Goal: Task Accomplishment & Management: Use online tool/utility

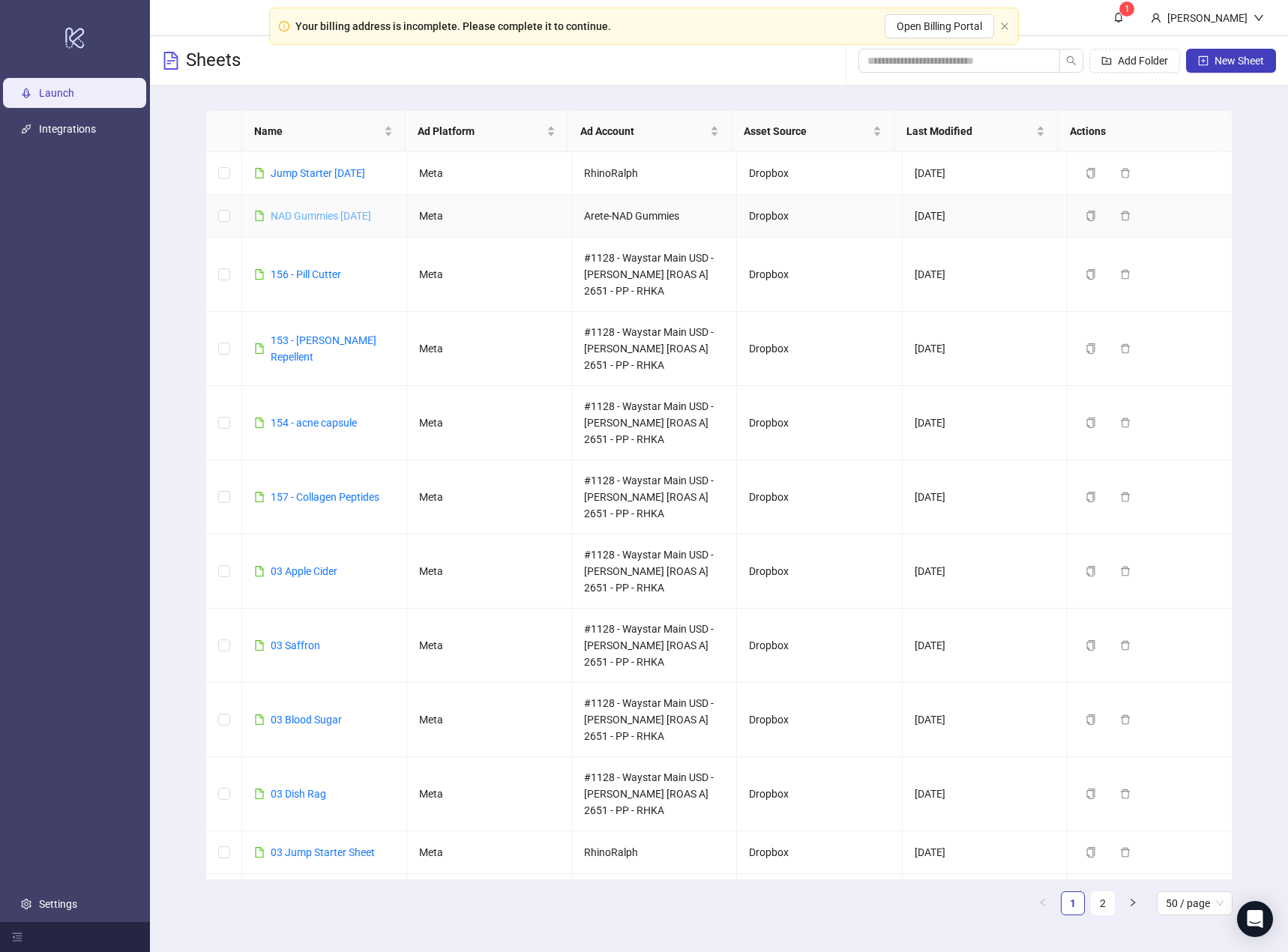
click at [324, 218] on link "NAD Gummies [DATE]" at bounding box center [321, 216] width 101 height 12
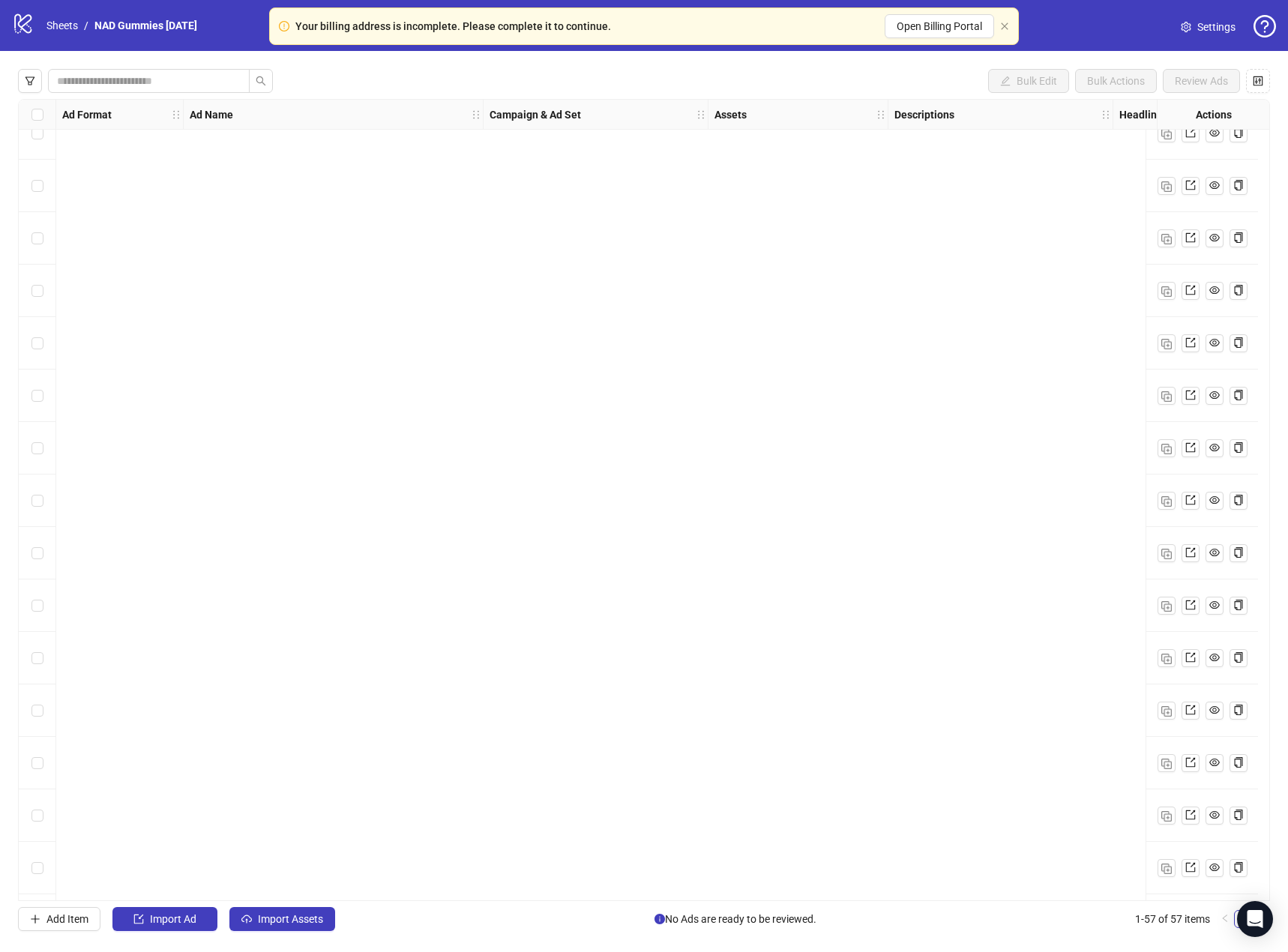
scroll to position [2227, 0]
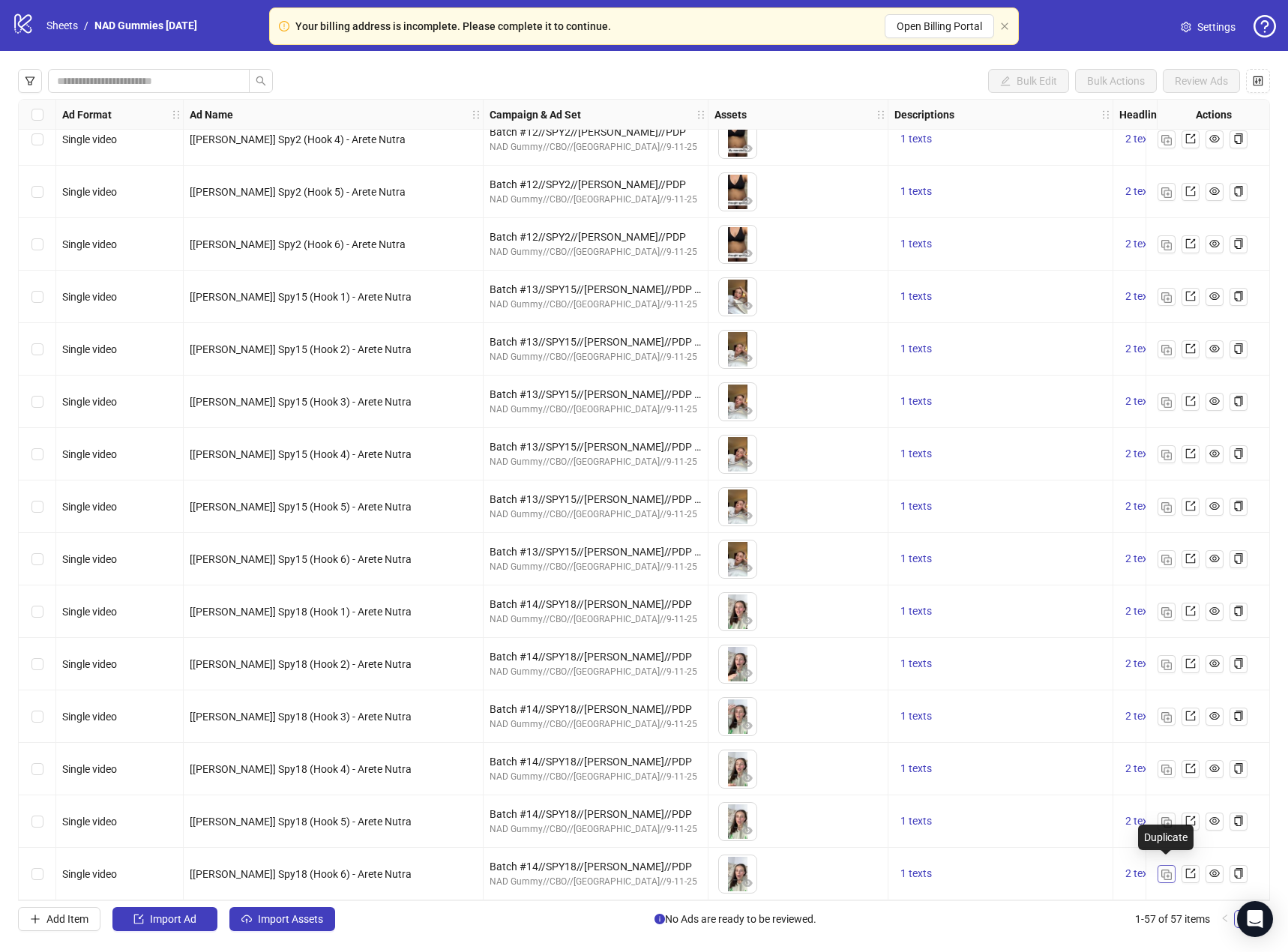
click at [1165, 870] on img "button" at bounding box center [1167, 876] width 11 height 11
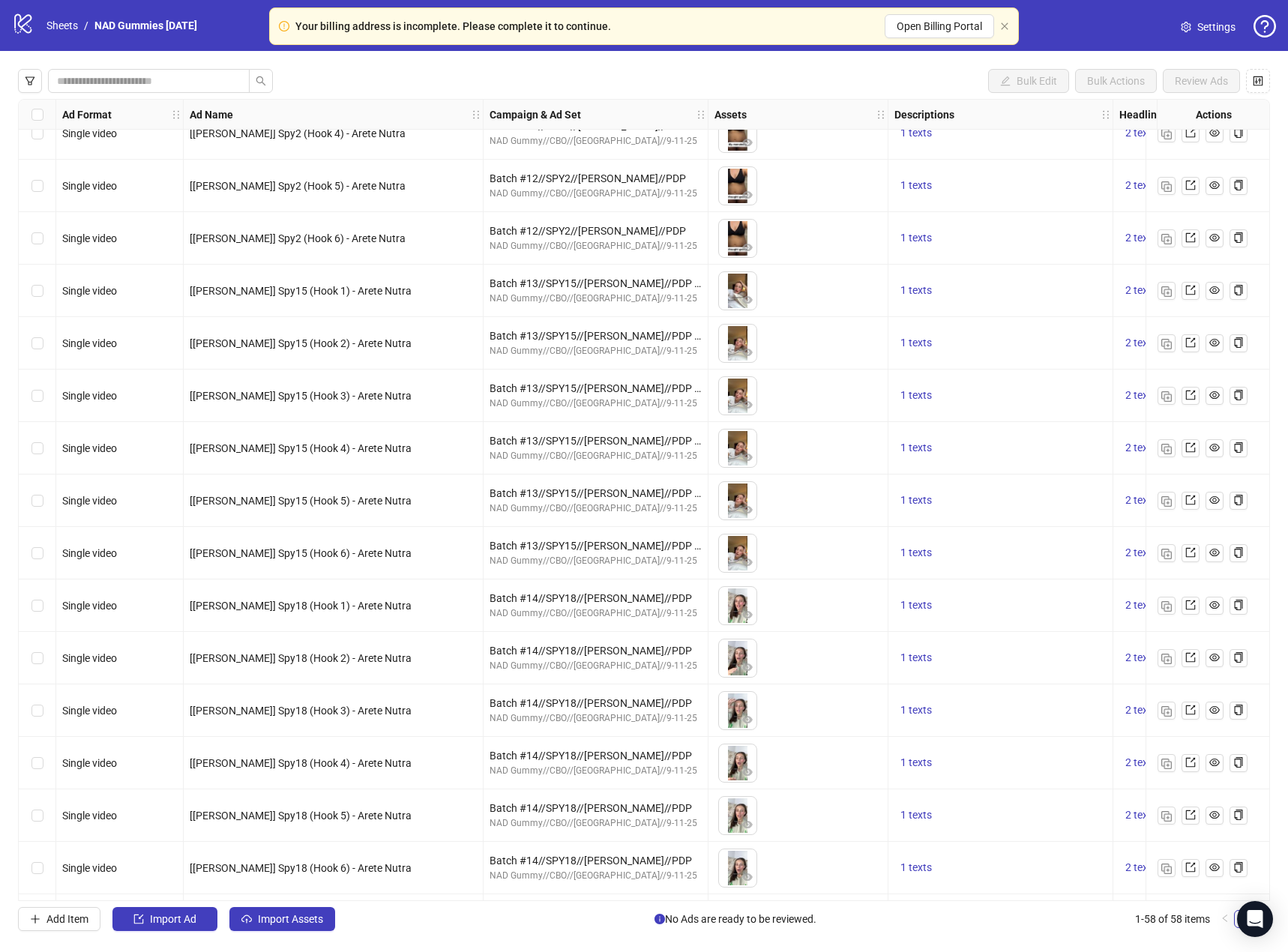
scroll to position [2280, 0]
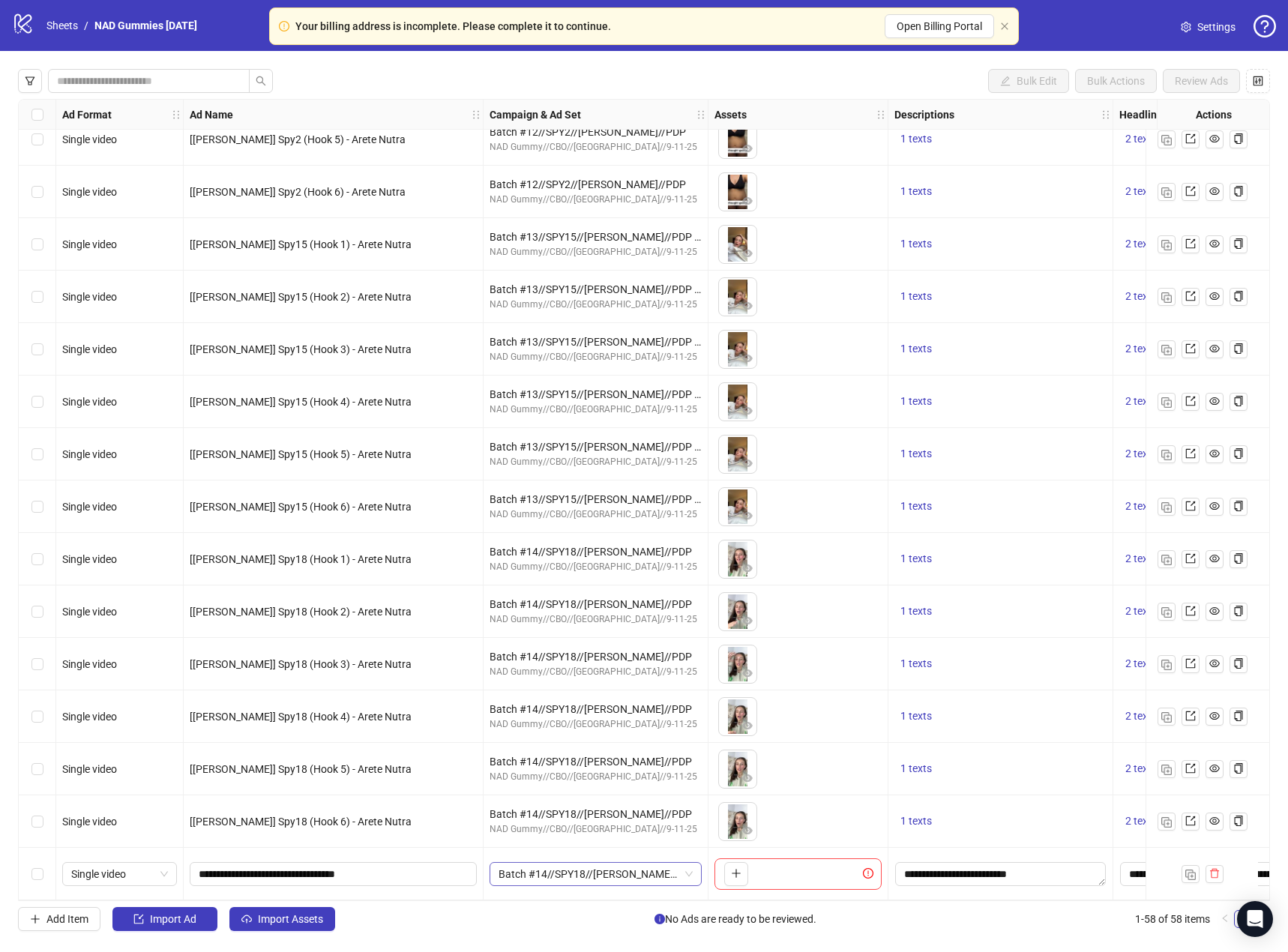
click at [683, 872] on span "Batch #14//SPY18//[PERSON_NAME]//PDP" at bounding box center [596, 874] width 194 height 22
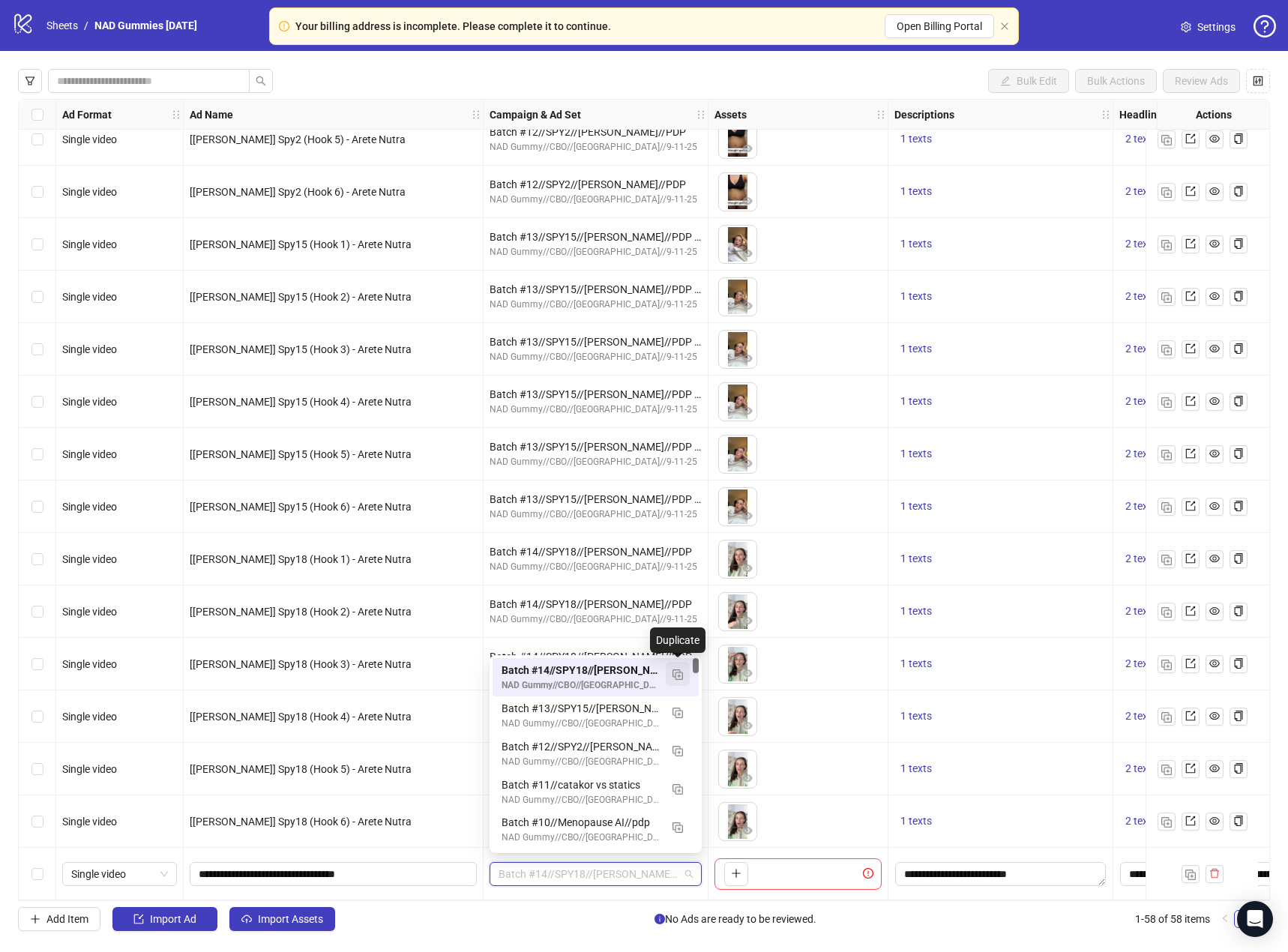
click at [680, 672] on img "button" at bounding box center [678, 675] width 11 height 11
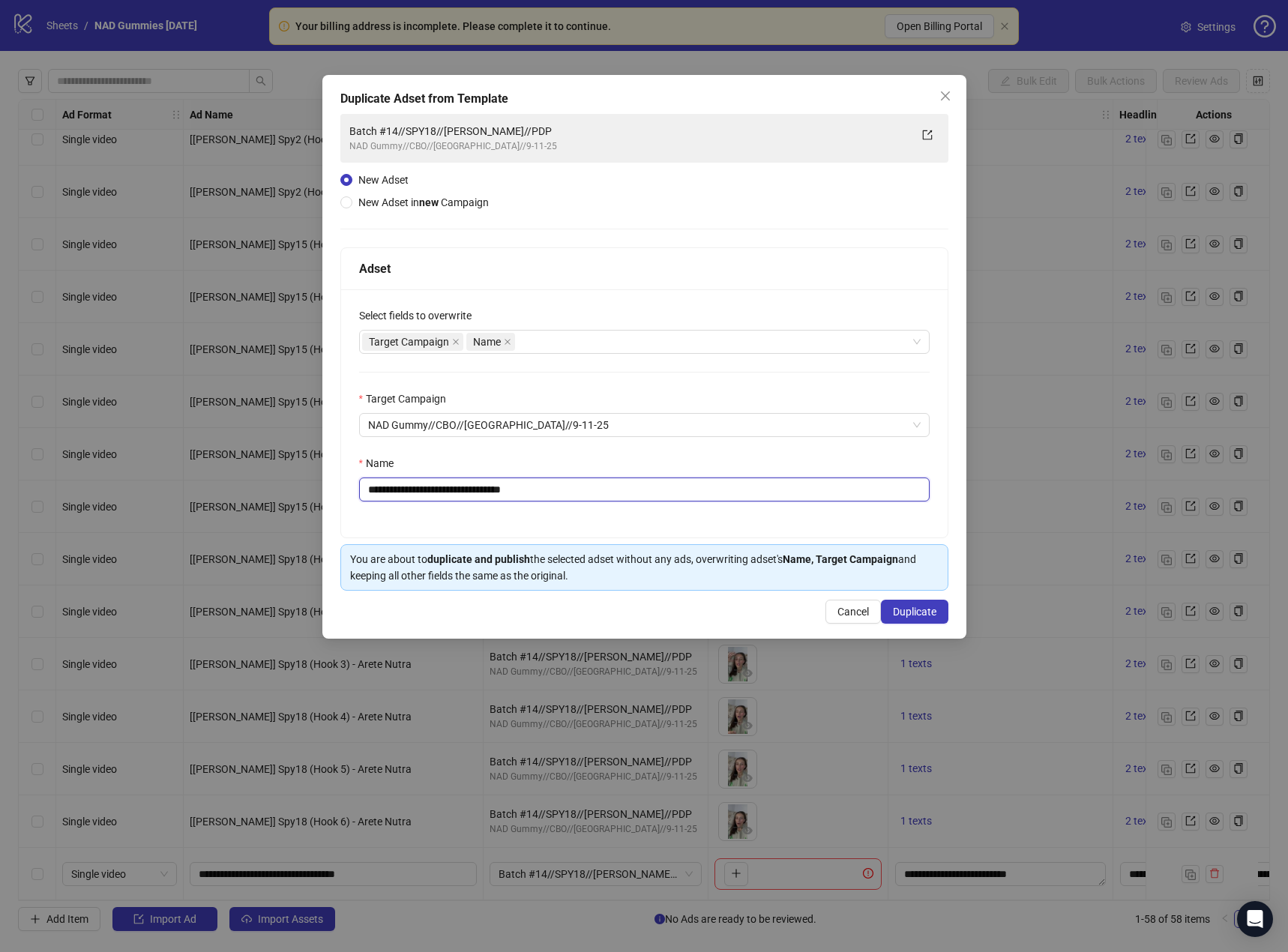
click at [452, 484] on input "**********" at bounding box center [644, 489] width 571 height 24
click at [417, 491] on input "**********" at bounding box center [644, 489] width 571 height 24
drag, startPoint x: 454, startPoint y: 487, endPoint x: 425, endPoint y: 492, distance: 29.4
click at [425, 492] on input "**********" at bounding box center [644, 489] width 571 height 24
drag, startPoint x: 519, startPoint y: 486, endPoint x: 495, endPoint y: 490, distance: 24.3
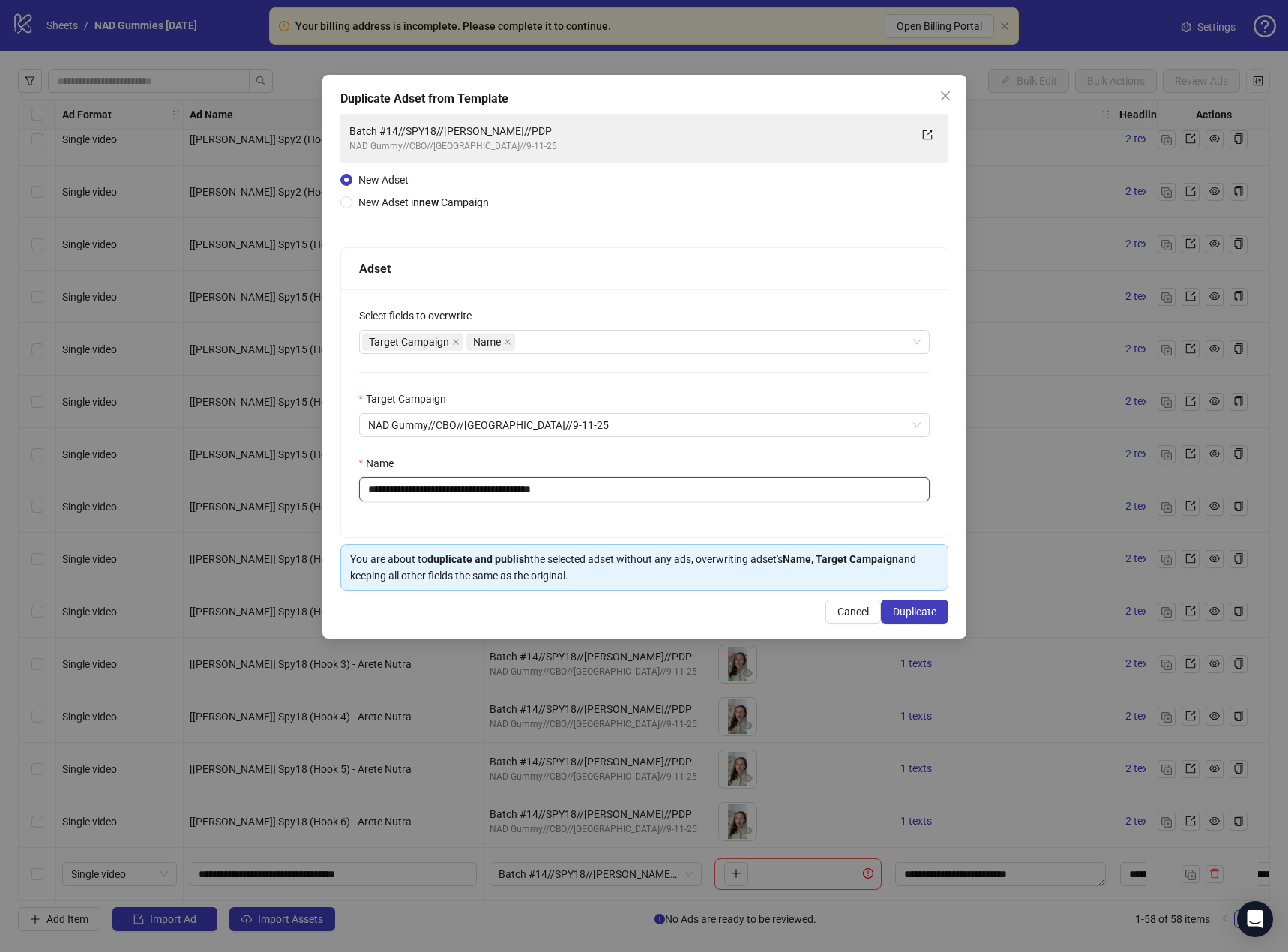
click at [495, 490] on input "**********" at bounding box center [644, 489] width 571 height 24
drag, startPoint x: 574, startPoint y: 489, endPoint x: 529, endPoint y: 492, distance: 45.1
click at [529, 492] on input "**********" at bounding box center [644, 489] width 571 height 24
type input "**********"
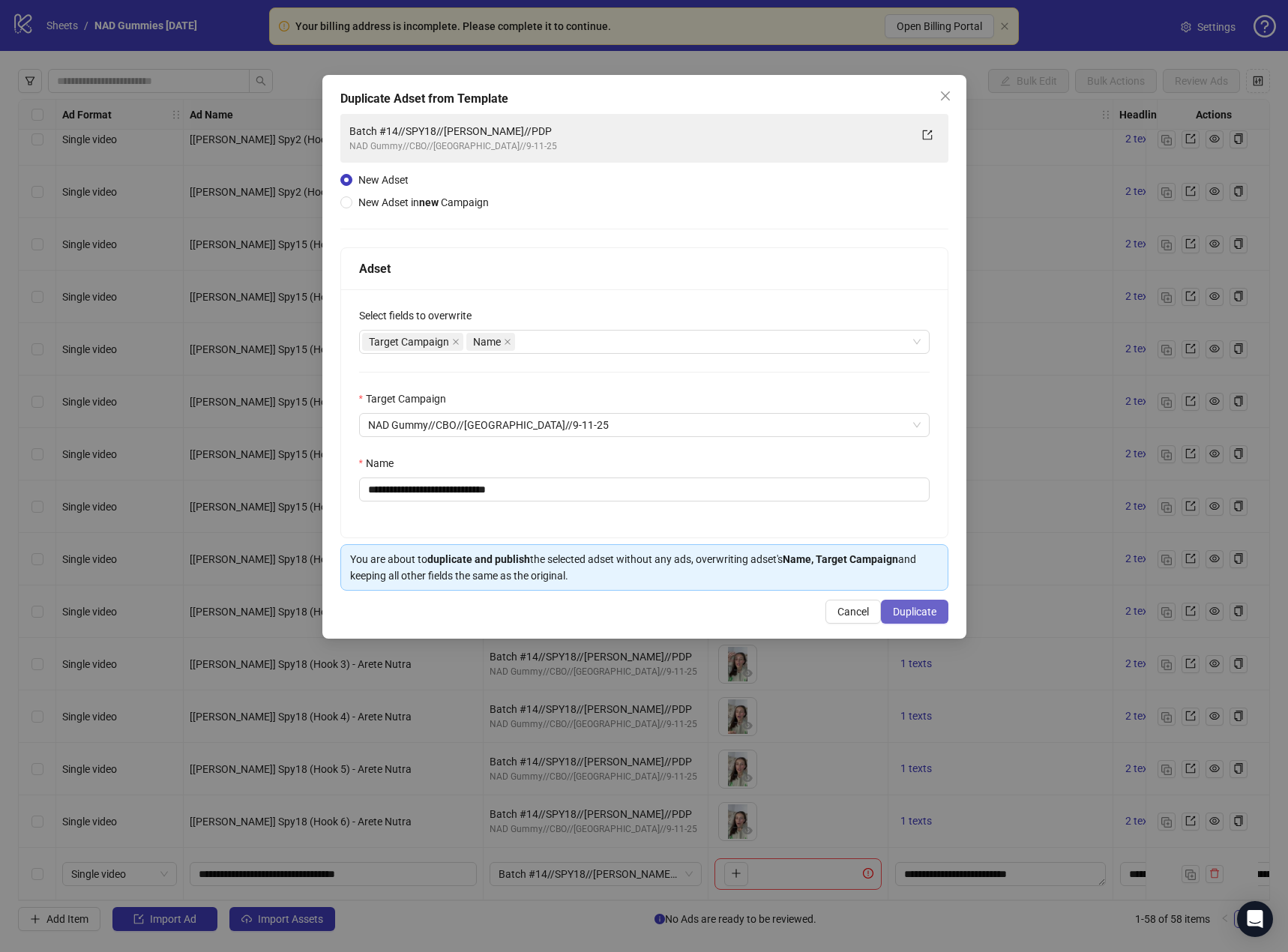
click at [913, 609] on span "Duplicate" at bounding box center [914, 611] width 43 height 12
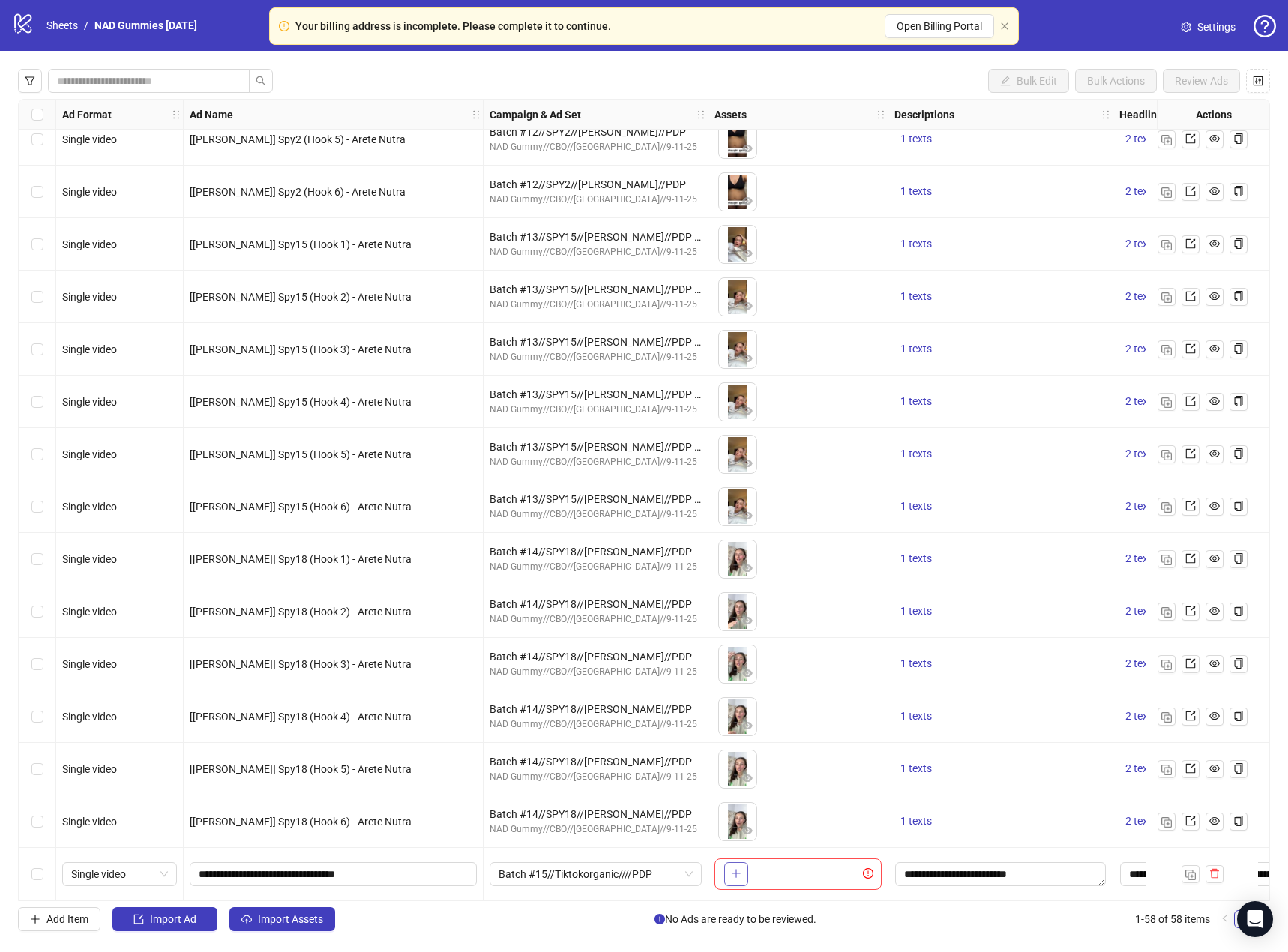
click at [737, 868] on icon "plus" at bounding box center [736, 874] width 11 height 11
click at [739, 868] on icon "plus" at bounding box center [736, 874] width 11 height 11
click at [804, 868] on div "To pick up a draggable item, press the space bar. While dragging, use the arrow…" at bounding box center [798, 874] width 167 height 31
click at [281, 921] on span "Import Assets" at bounding box center [290, 919] width 66 height 12
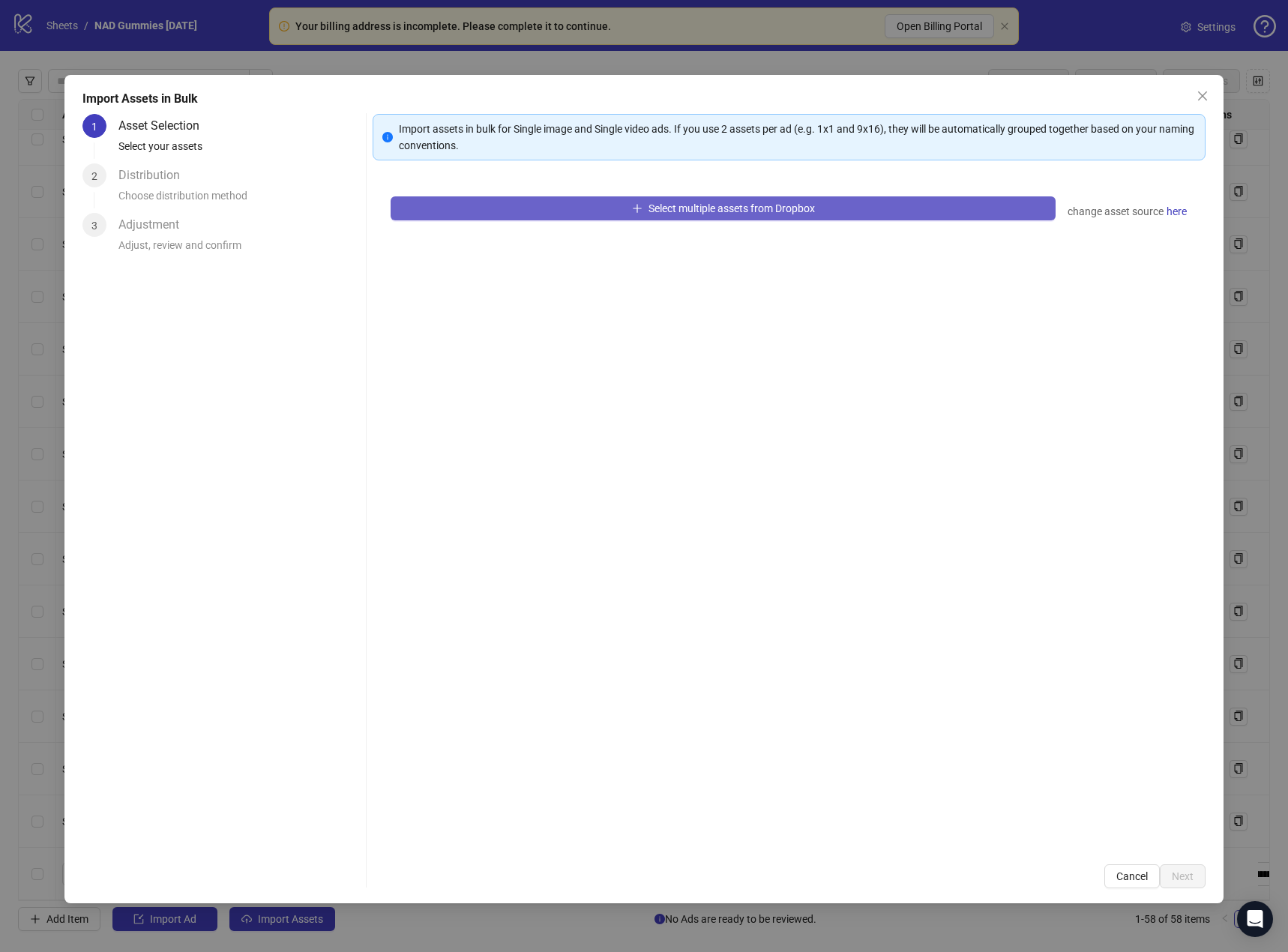
click at [484, 207] on button "Select multiple assets from Dropbox" at bounding box center [724, 209] width 665 height 24
click at [633, 211] on icon "plus" at bounding box center [637, 209] width 11 height 11
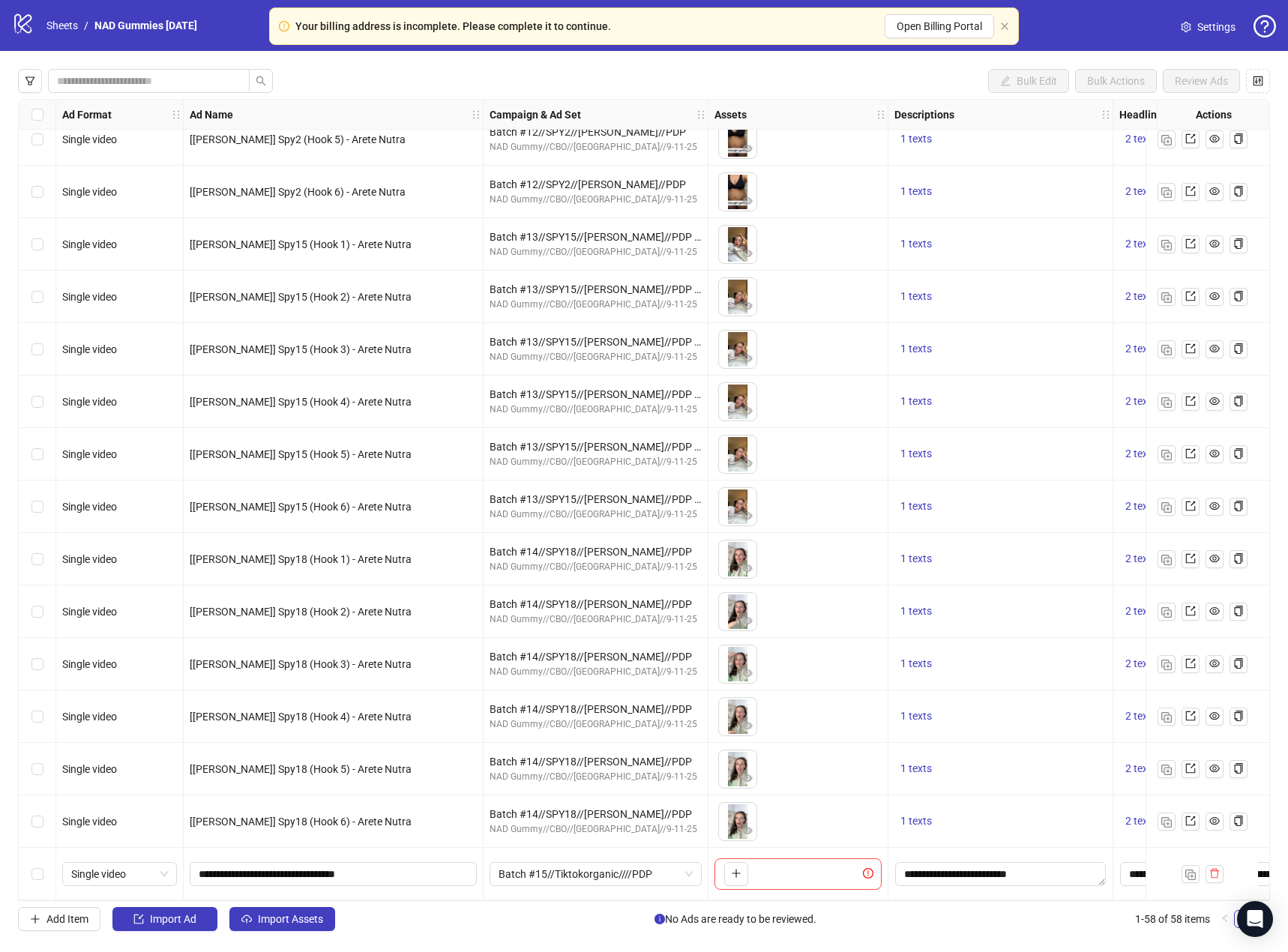
click at [170, 848] on div "Single video" at bounding box center [120, 874] width 128 height 52
click at [289, 921] on span "Import Assets" at bounding box center [290, 919] width 66 height 12
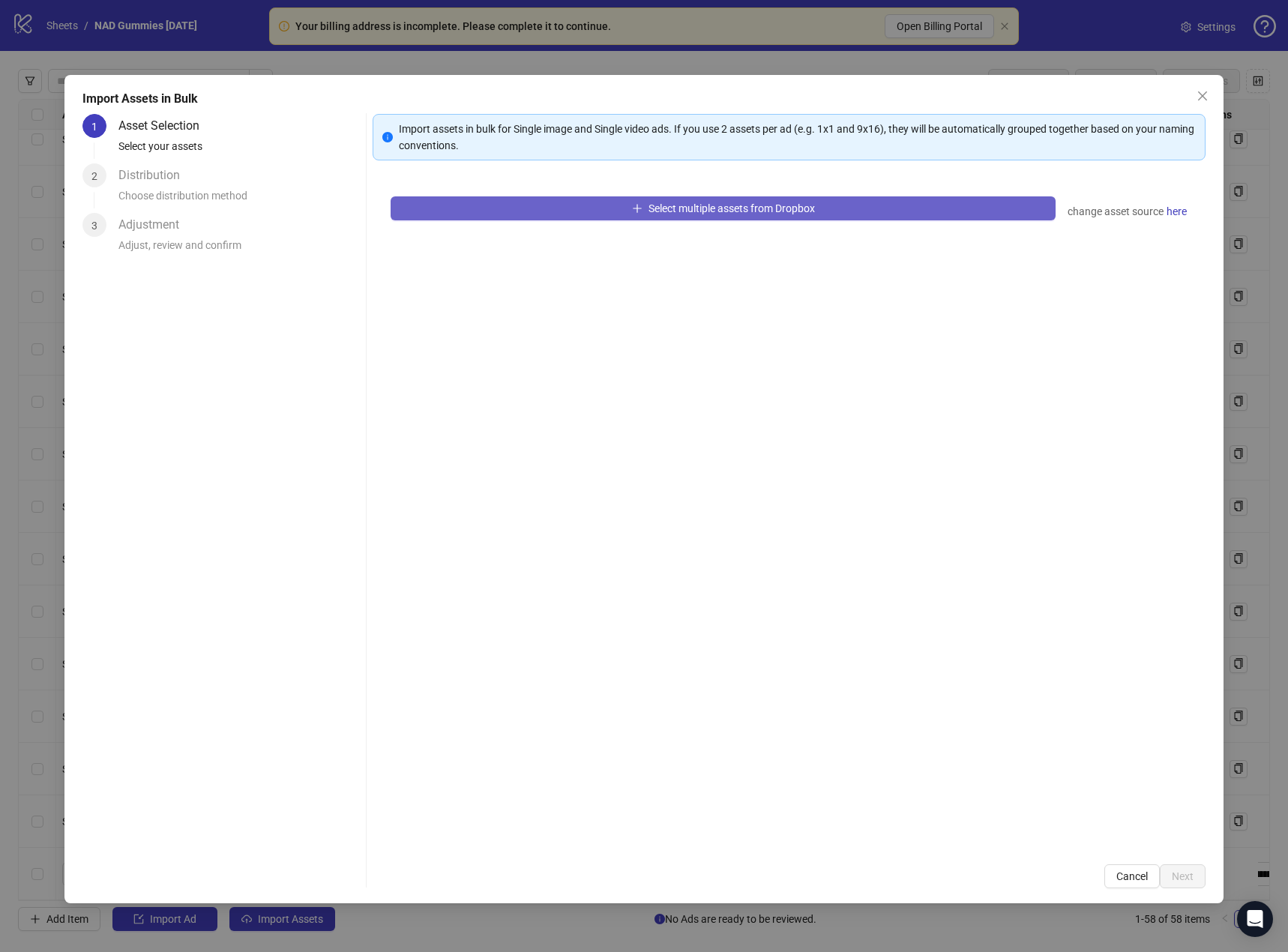
click at [514, 210] on button "Select multiple assets from Dropbox" at bounding box center [724, 209] width 665 height 24
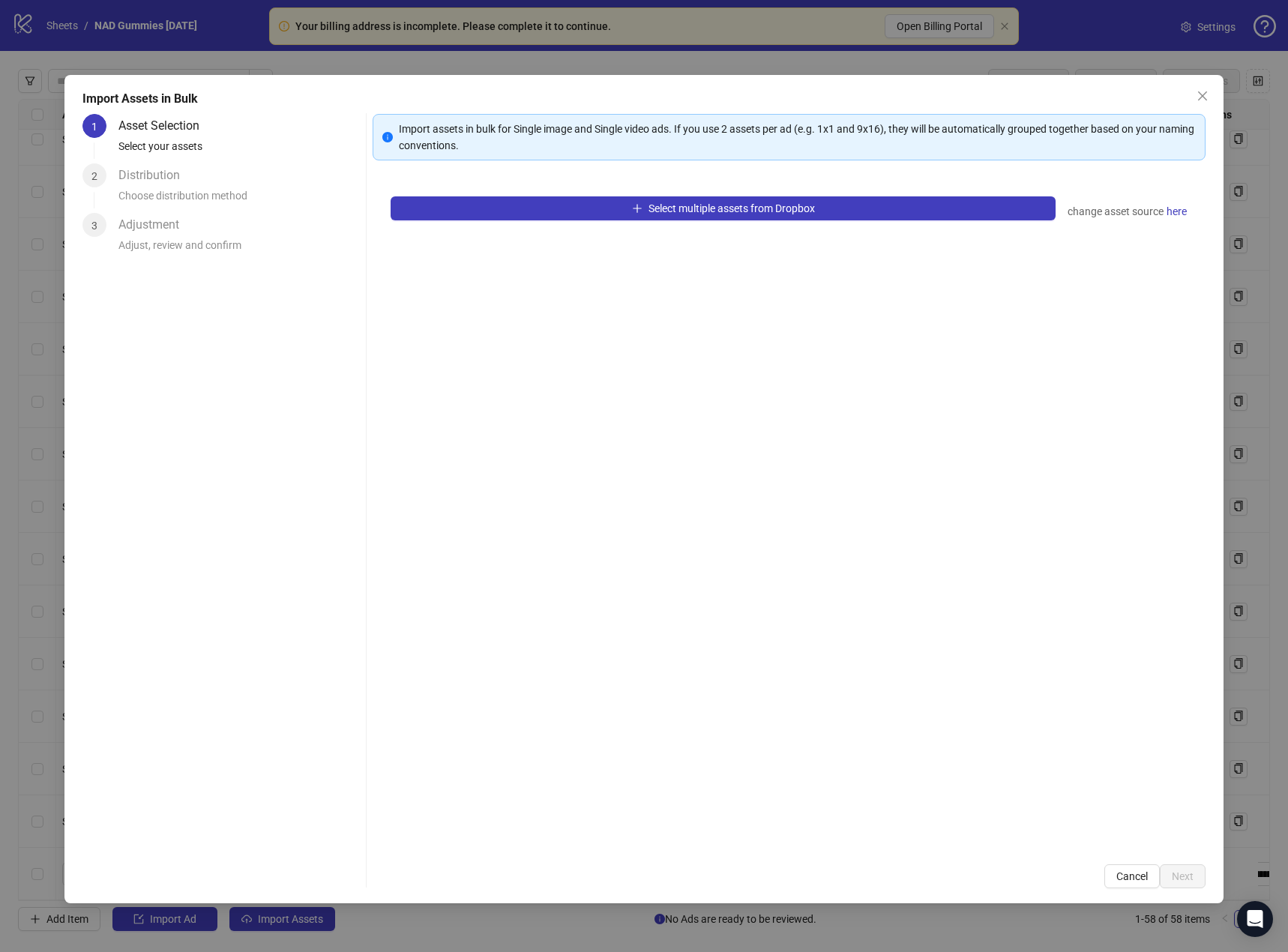
drag, startPoint x: 148, startPoint y: 104, endPoint x: 945, endPoint y: 138, distance: 797.7
click at [164, 104] on div "Import Assets in Bulk" at bounding box center [644, 99] width 1124 height 18
click at [1209, 93] on icon "close" at bounding box center [1202, 95] width 12 height 12
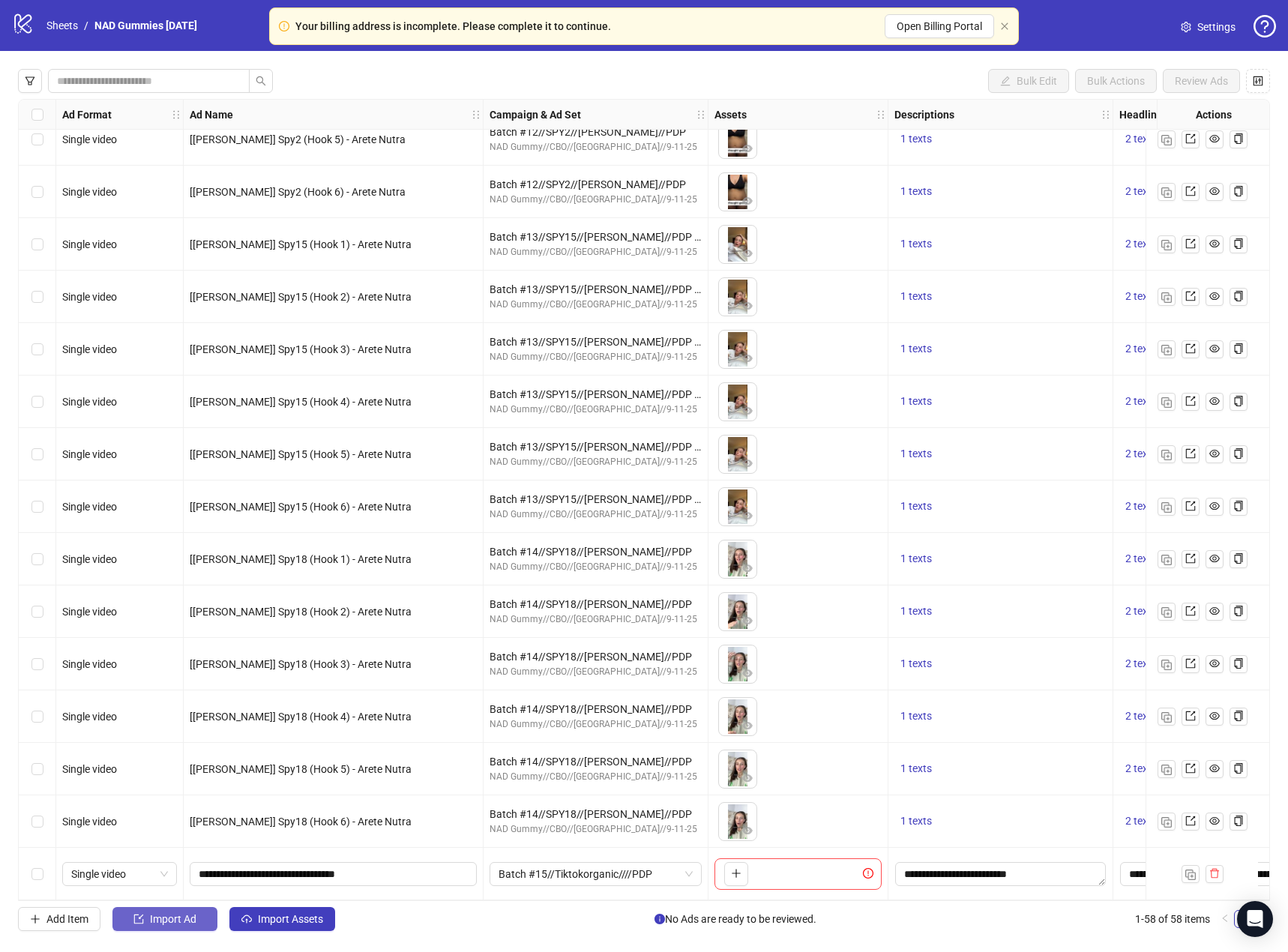
click at [187, 922] on span "Import Ad" at bounding box center [173, 919] width 47 height 12
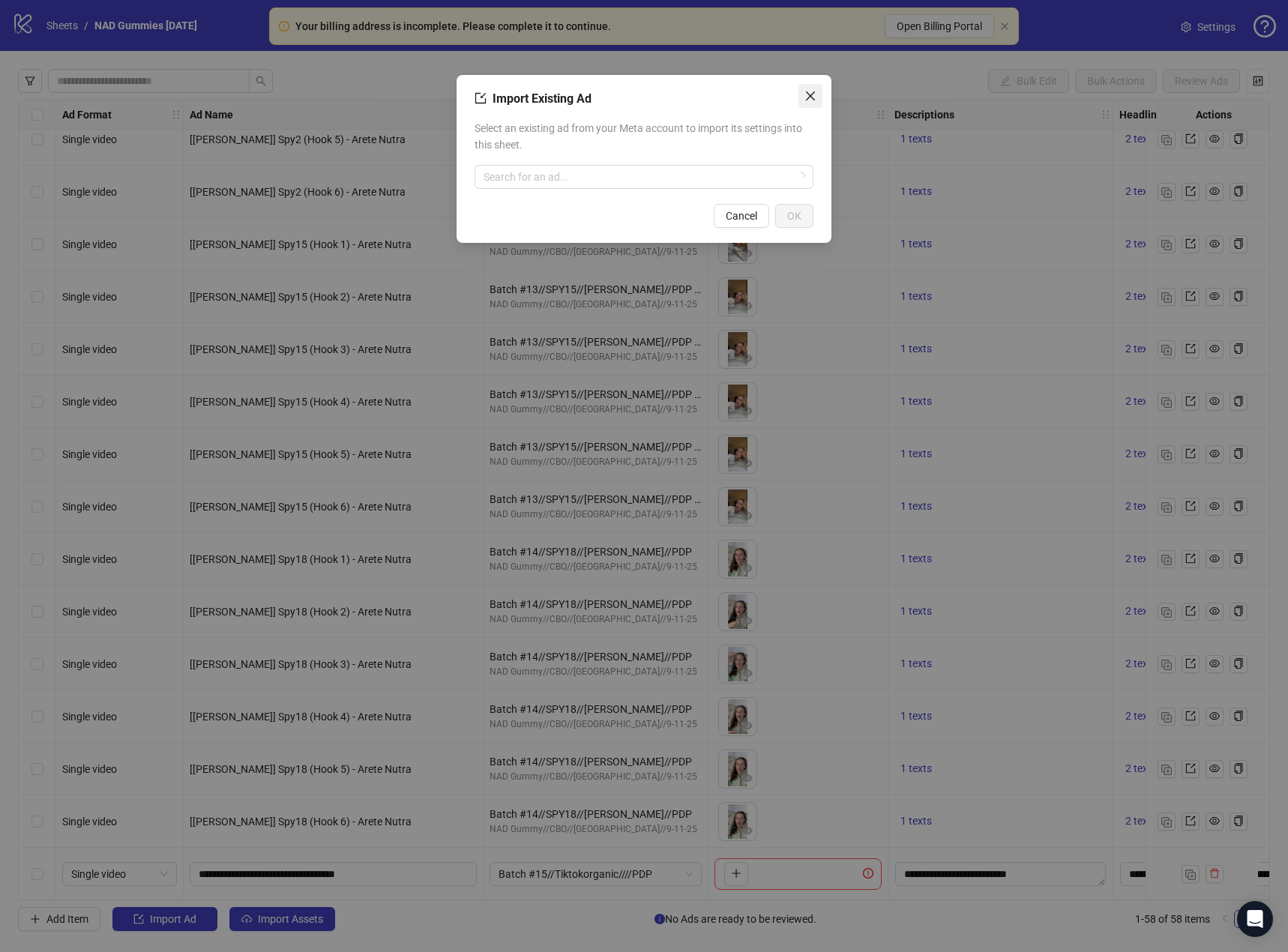
click at [812, 98] on icon "close" at bounding box center [810, 95] width 12 height 12
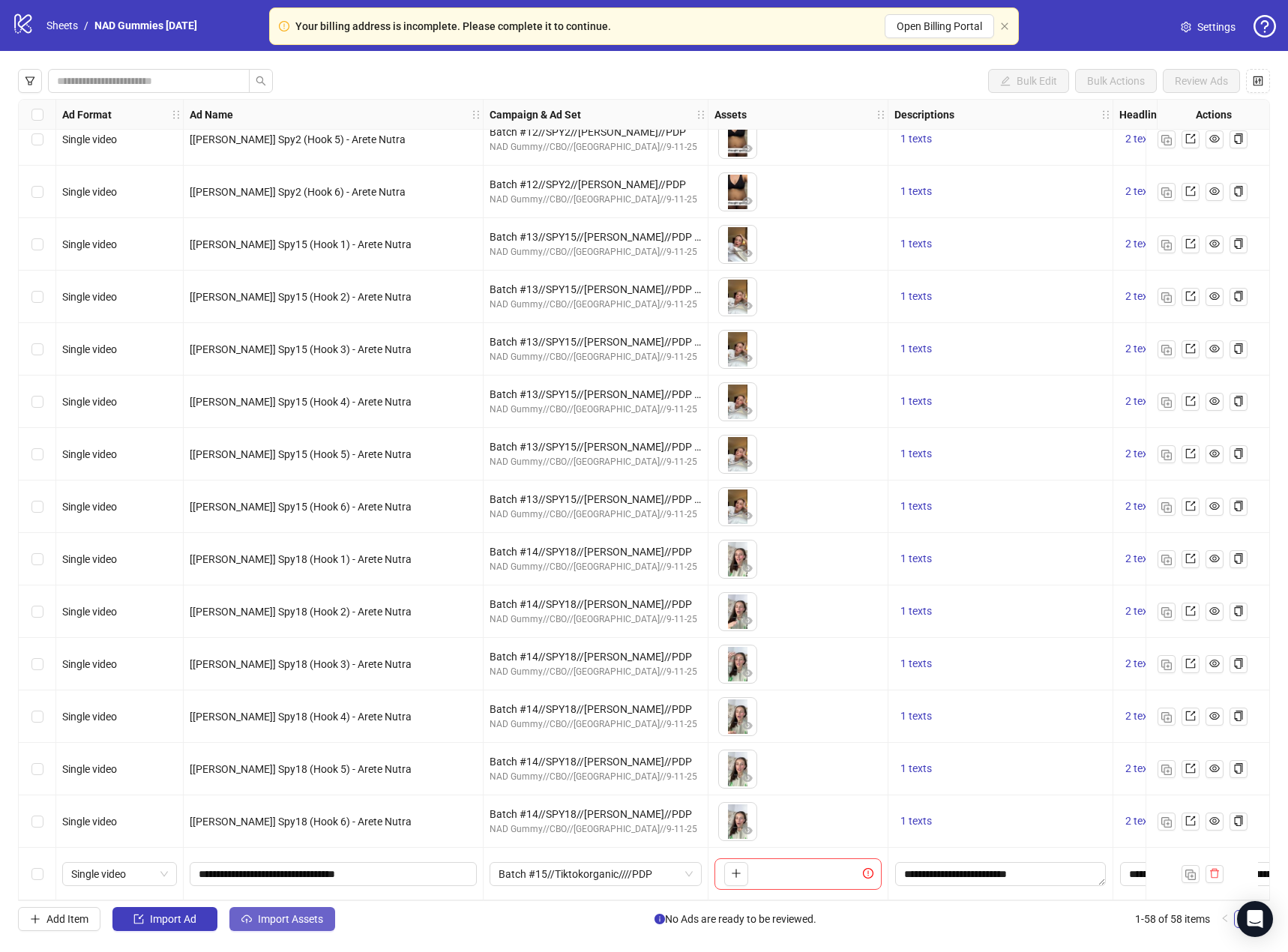
click at [310, 916] on span "Import Assets" at bounding box center [290, 919] width 66 height 12
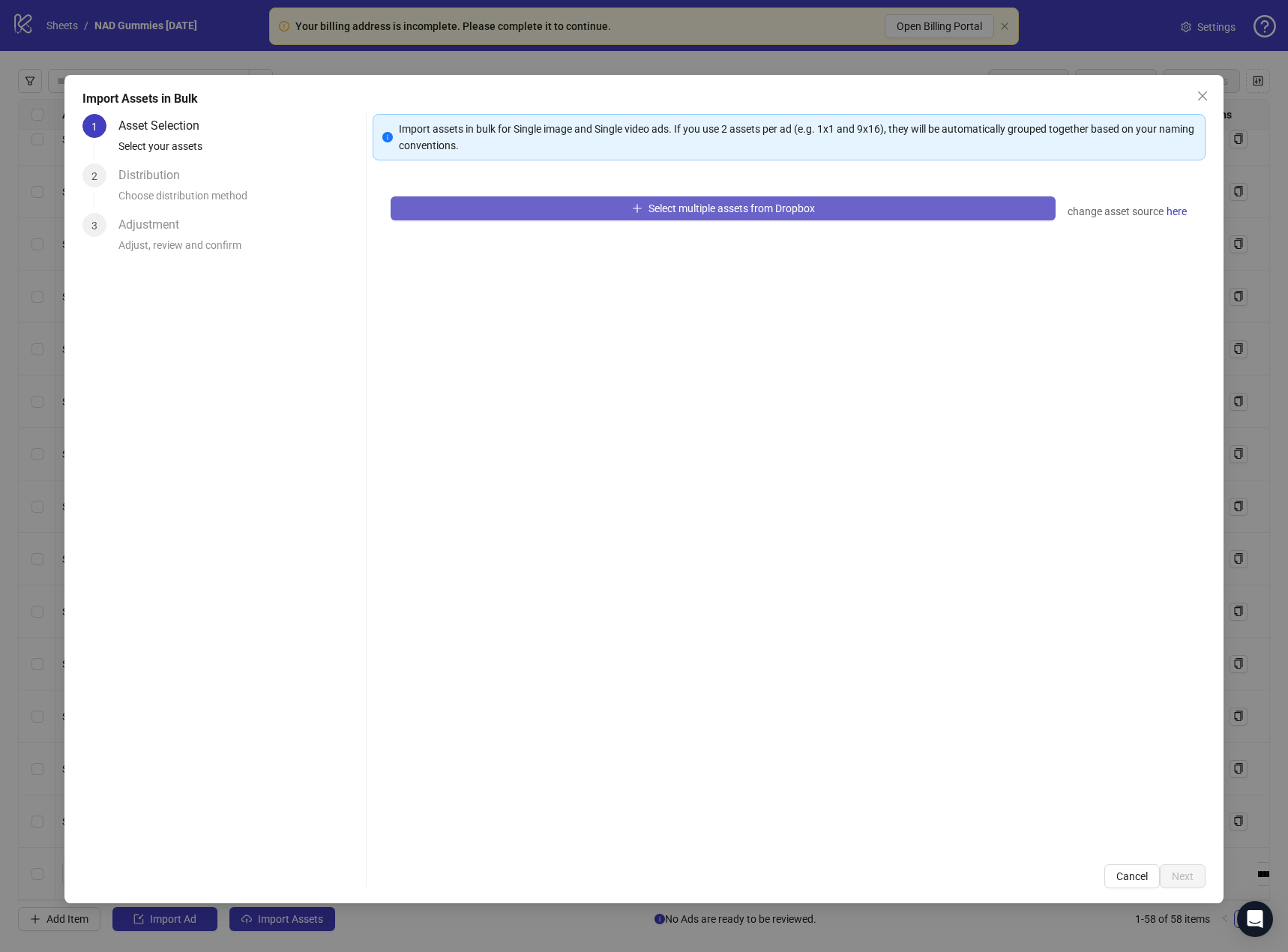
click at [671, 210] on span "Select multiple assets from Dropbox" at bounding box center [732, 208] width 166 height 12
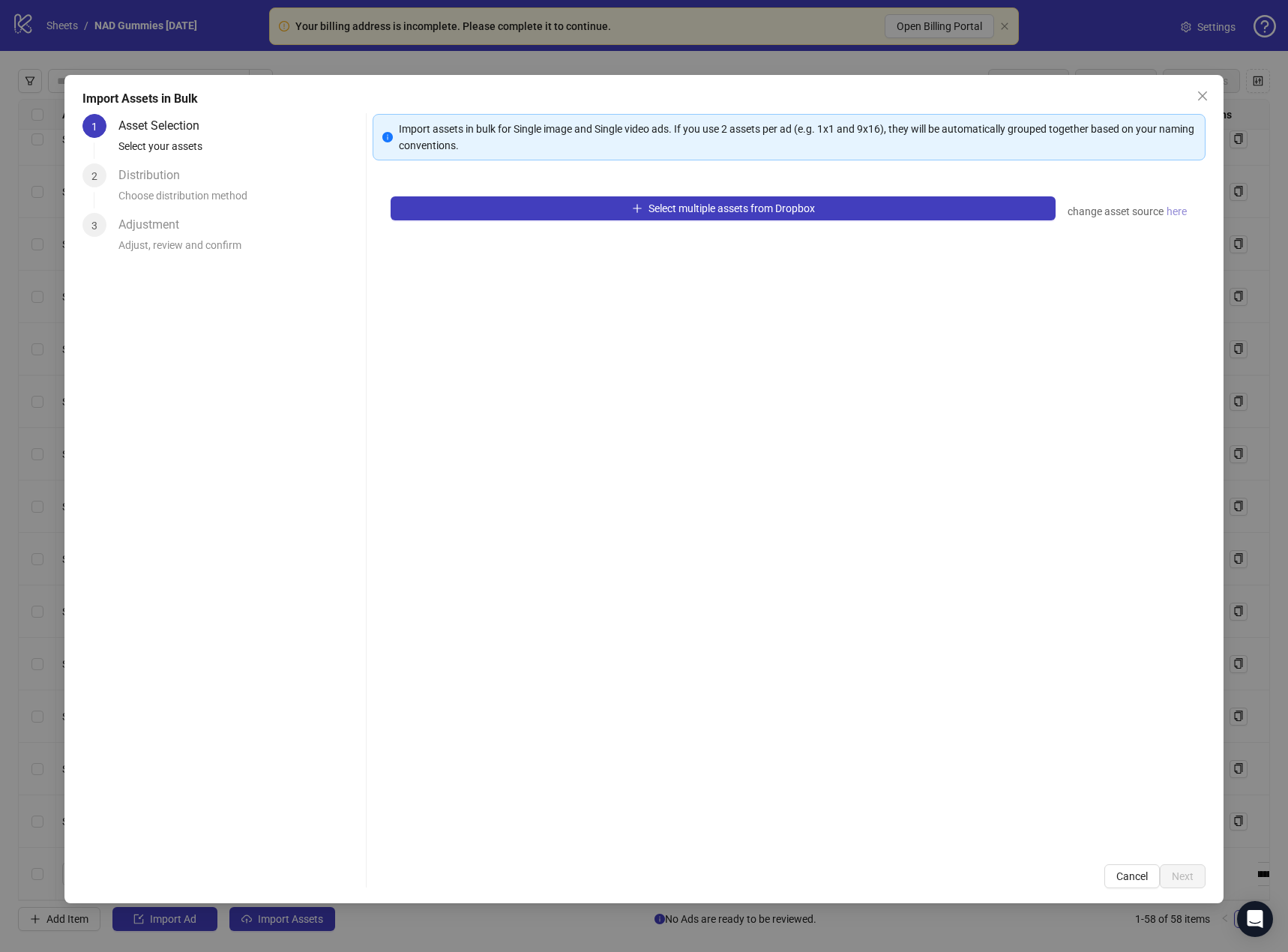
click at [1175, 210] on span "here" at bounding box center [1177, 211] width 21 height 16
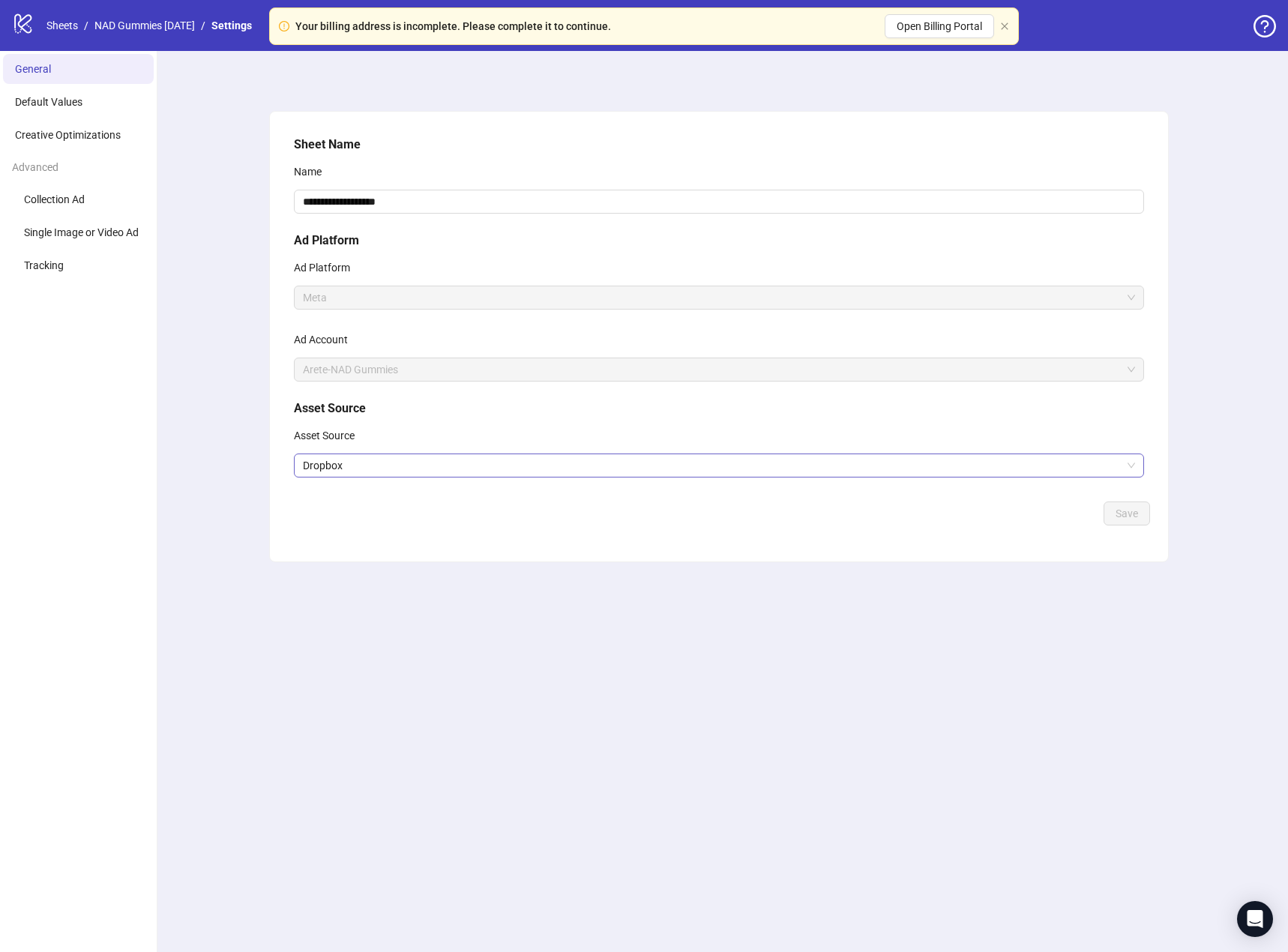
click at [392, 473] on span "Dropbox" at bounding box center [719, 466] width 832 height 22
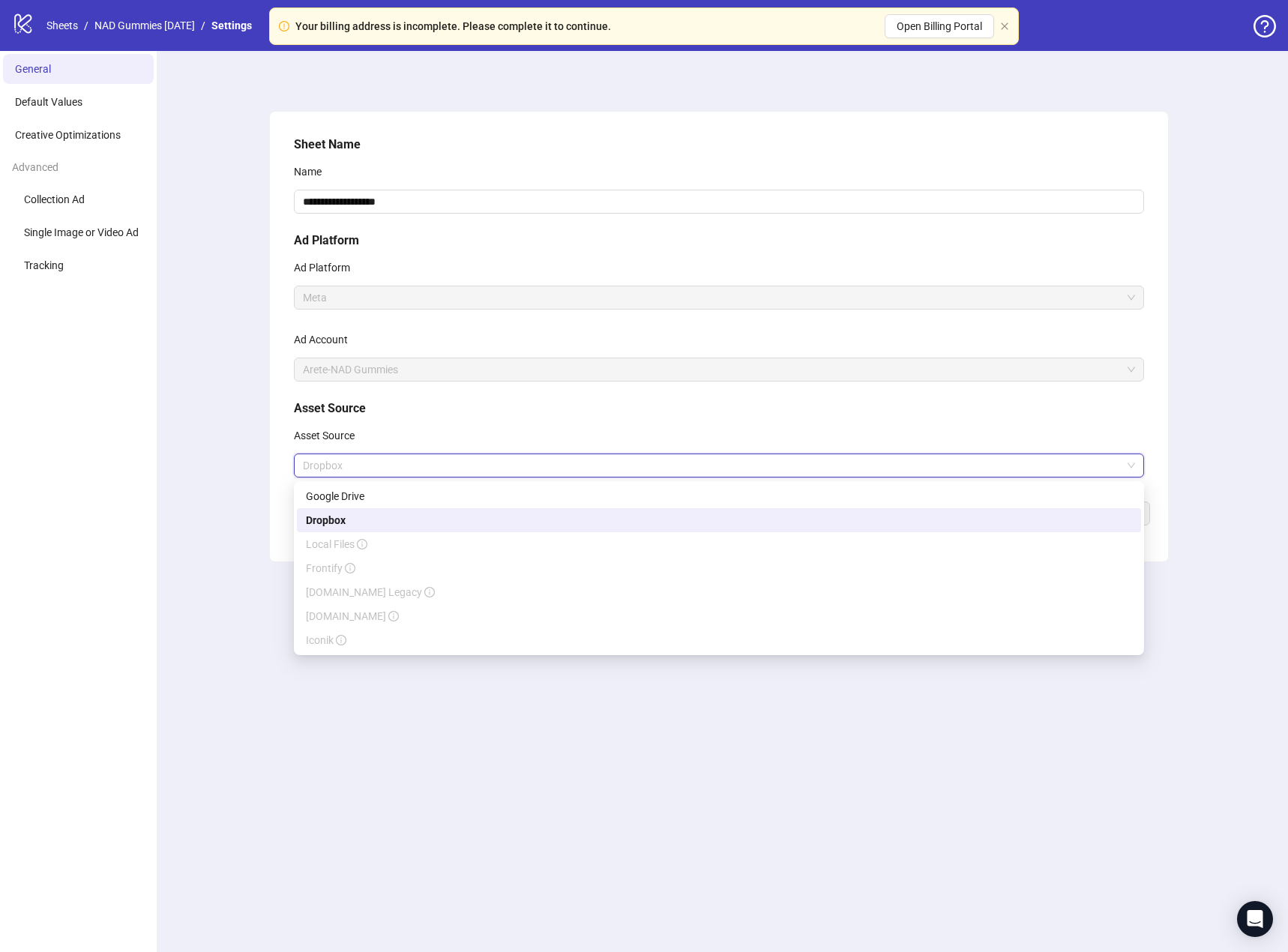
click at [393, 468] on span "Dropbox" at bounding box center [719, 466] width 832 height 22
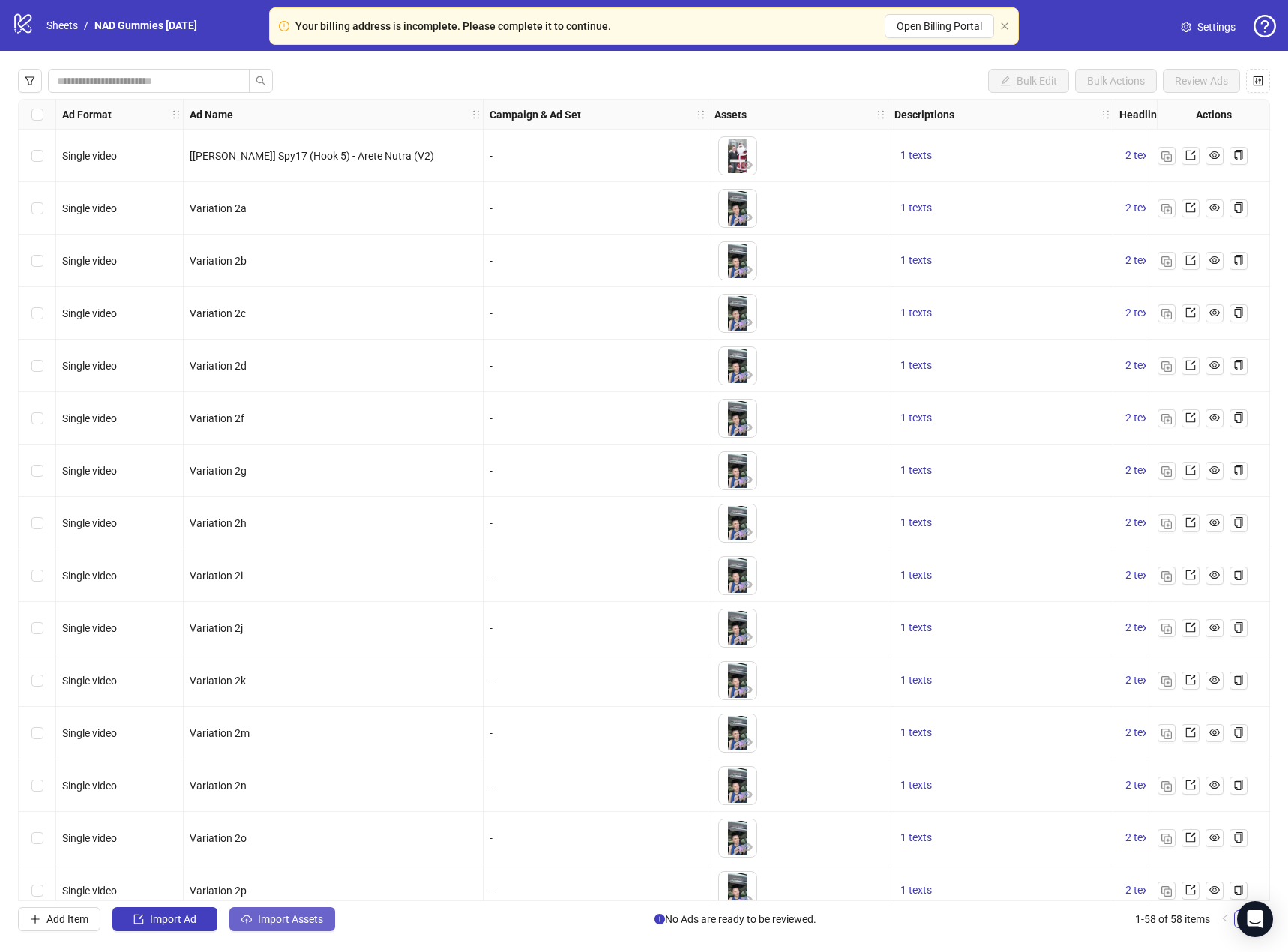
click at [282, 915] on span "Import Assets" at bounding box center [290, 919] width 66 height 12
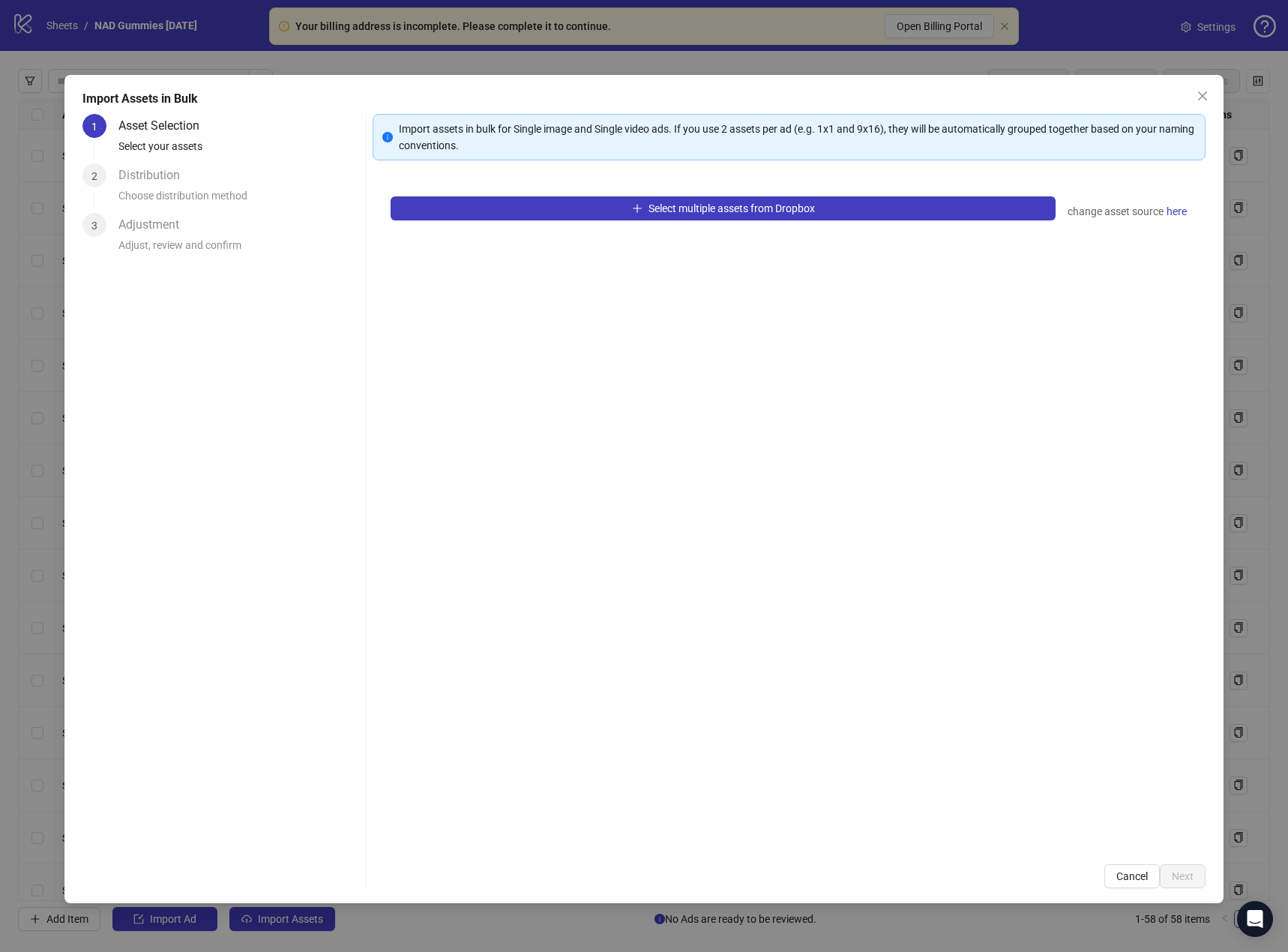
drag, startPoint x: 580, startPoint y: 319, endPoint x: 387, endPoint y: 204, distance: 224.7
click at [578, 313] on div "Select multiple assets from Dropbox change asset source here" at bounding box center [789, 512] width 833 height 668
drag, startPoint x: 164, startPoint y: 184, endPoint x: 177, endPoint y: 184, distance: 13.0
click at [165, 184] on div "Distribution" at bounding box center [155, 175] width 74 height 24
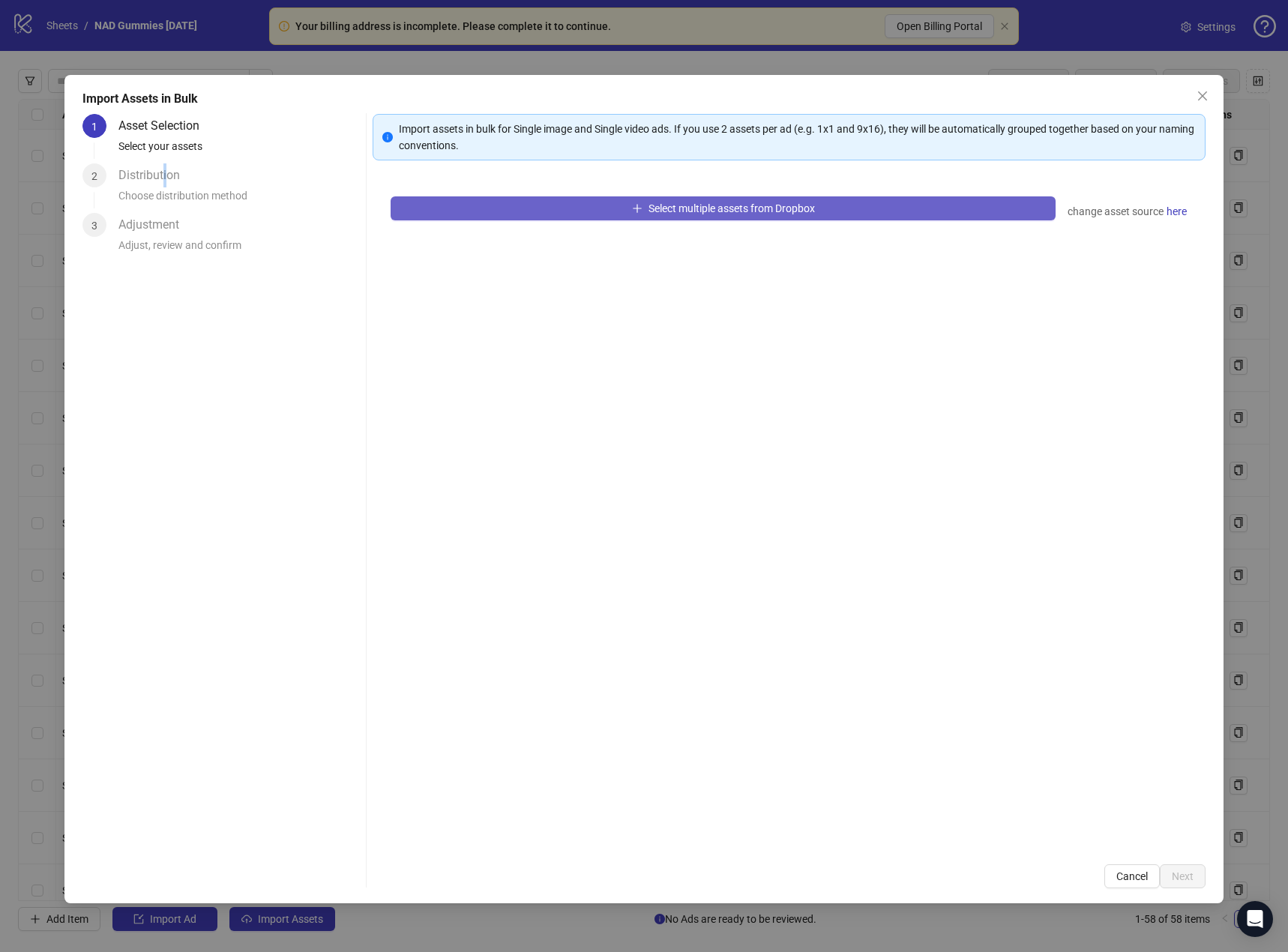
click at [789, 209] on span "Select multiple assets from Dropbox" at bounding box center [732, 208] width 166 height 12
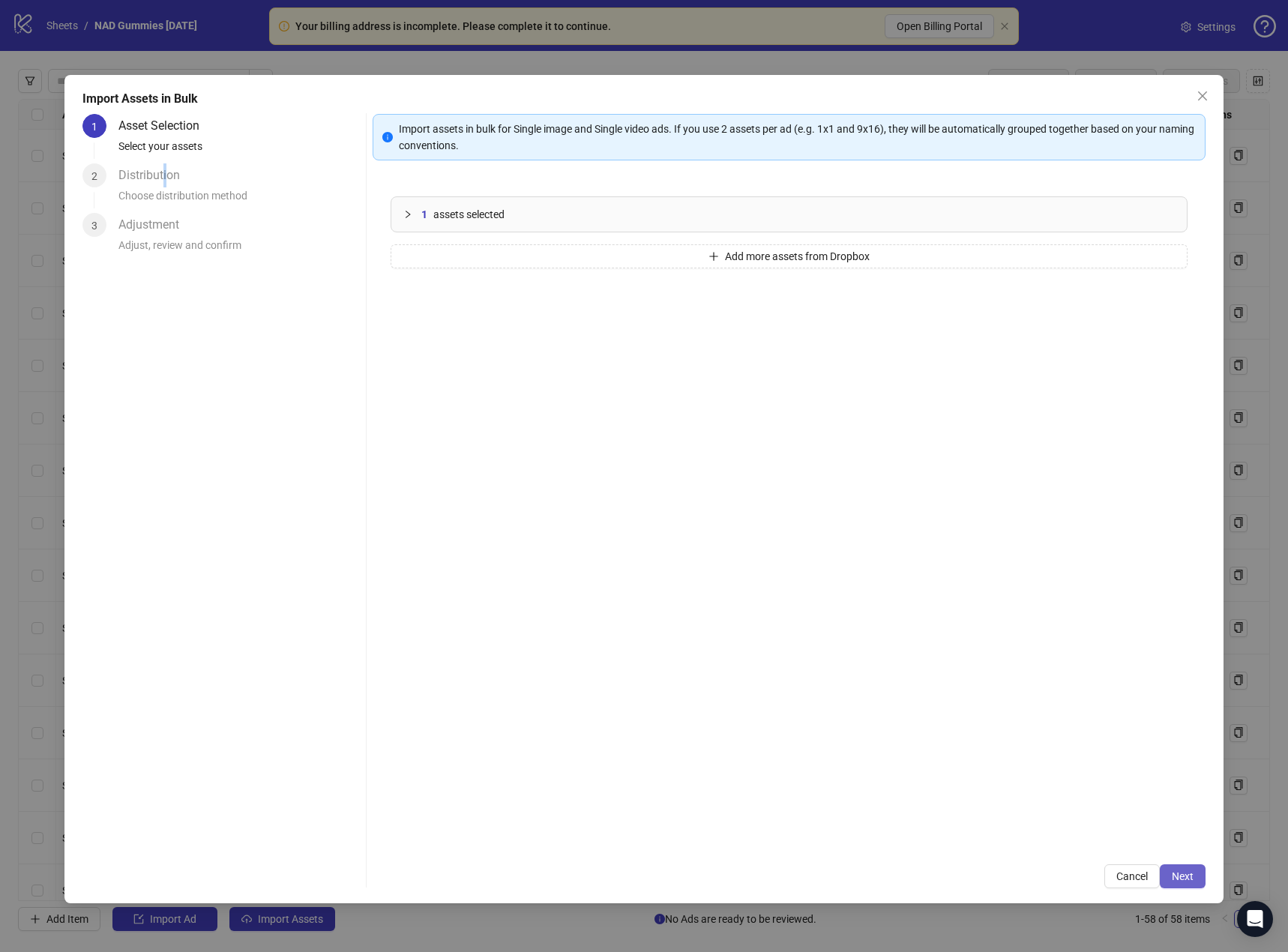
click at [1169, 867] on button "Next" at bounding box center [1182, 876] width 46 height 24
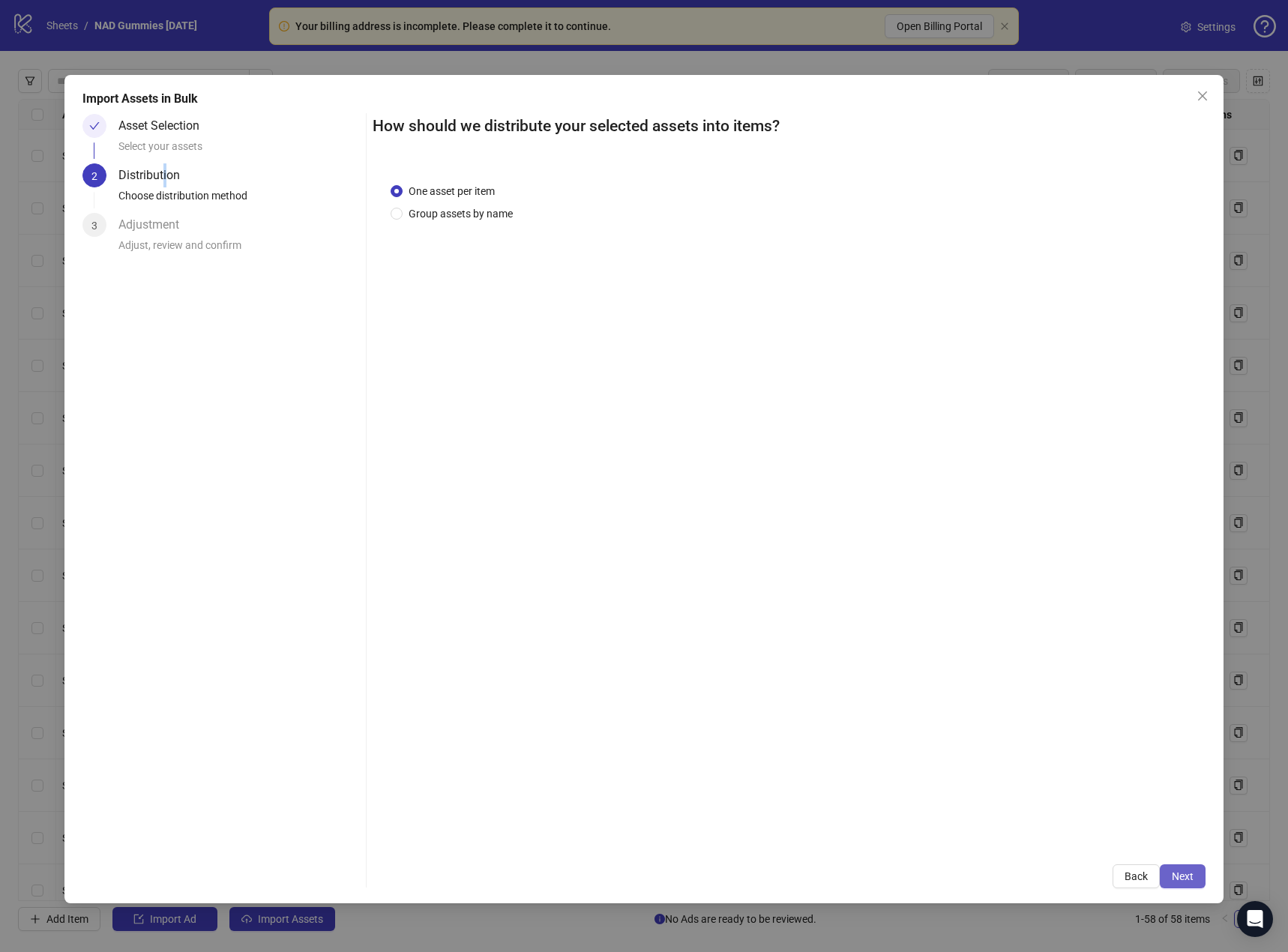
click at [1173, 870] on span "Next" at bounding box center [1183, 876] width 22 height 12
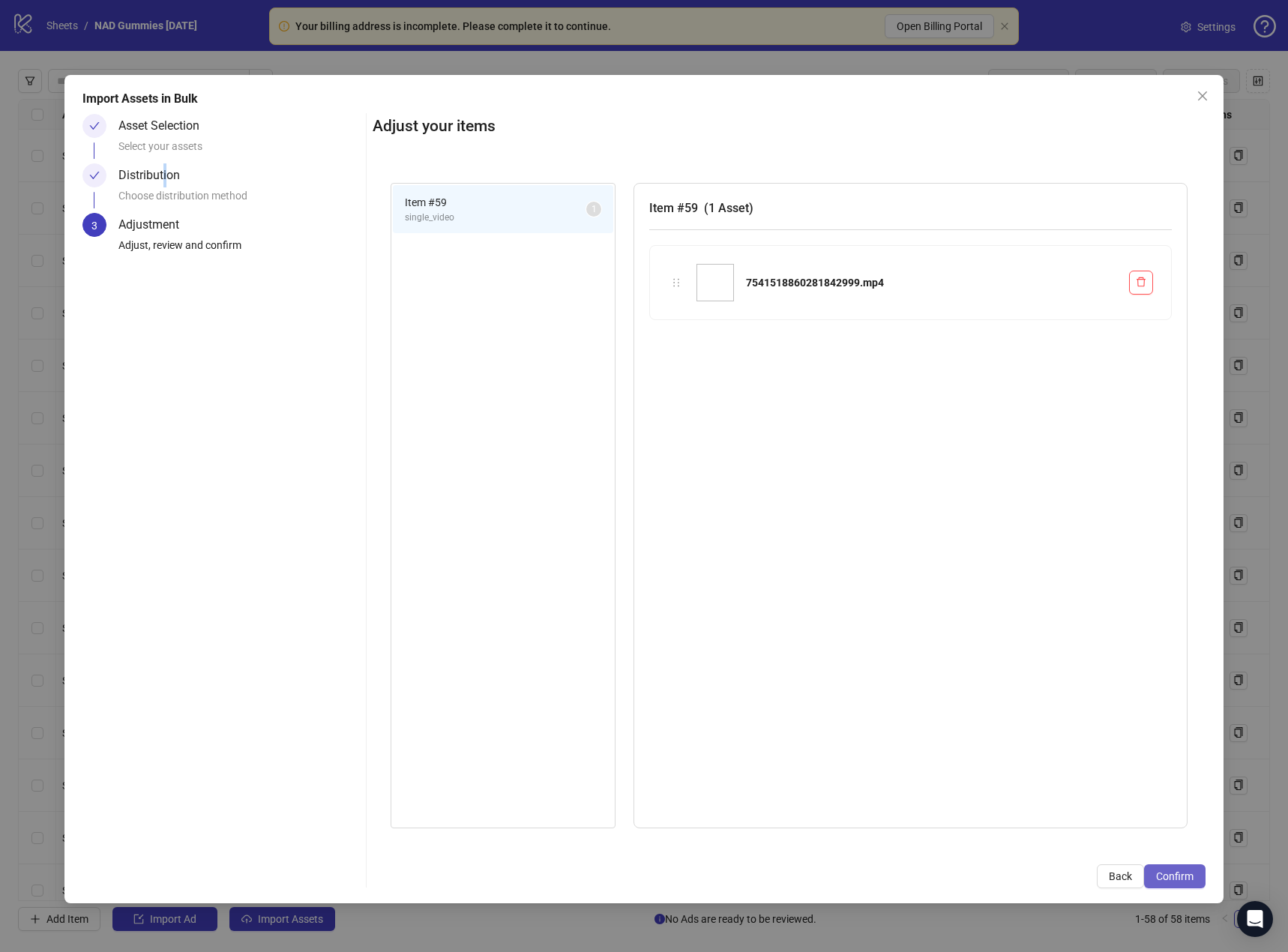
click at [1178, 876] on span "Confirm" at bounding box center [1175, 876] width 38 height 12
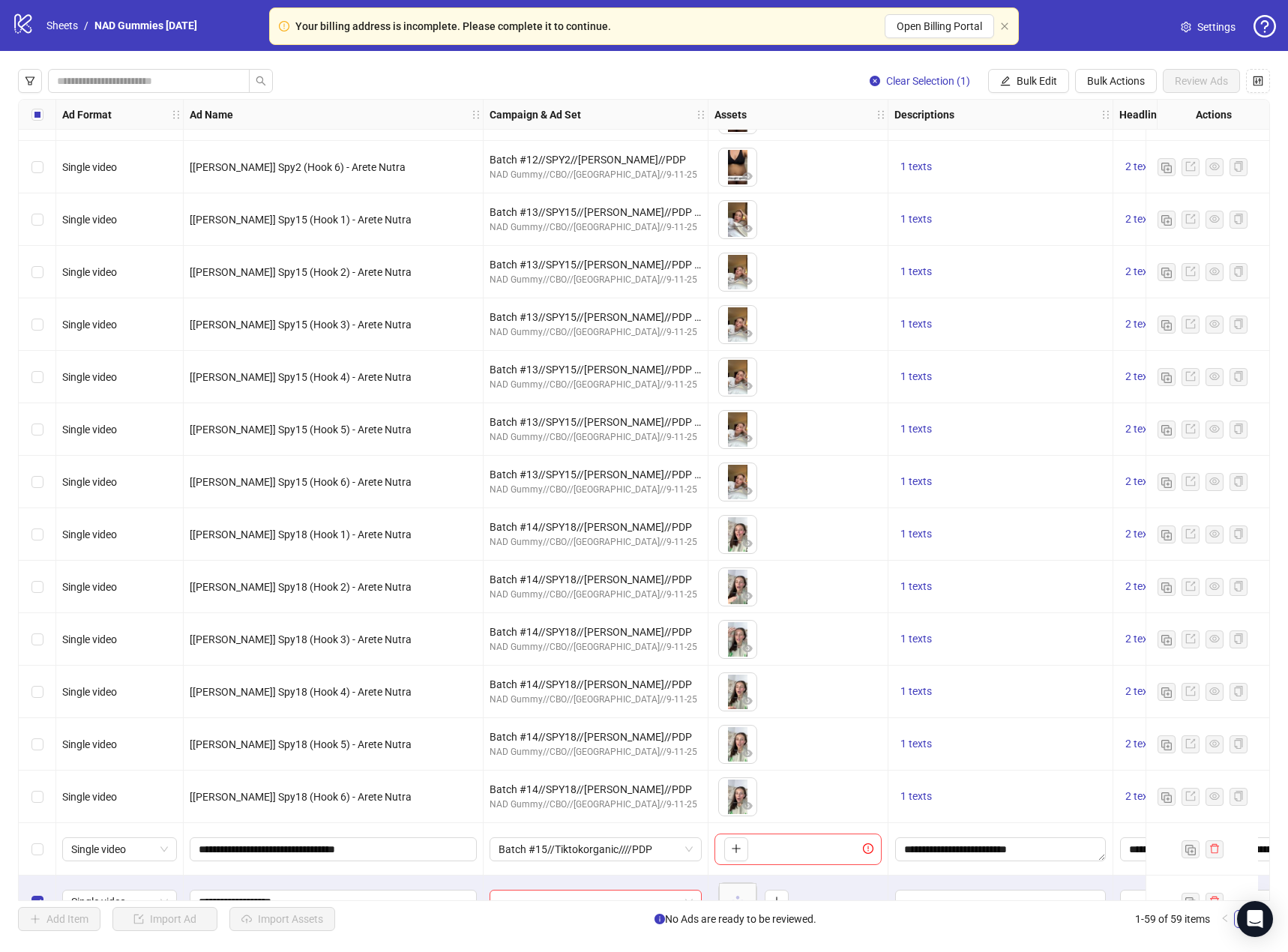
scroll to position [2332, 0]
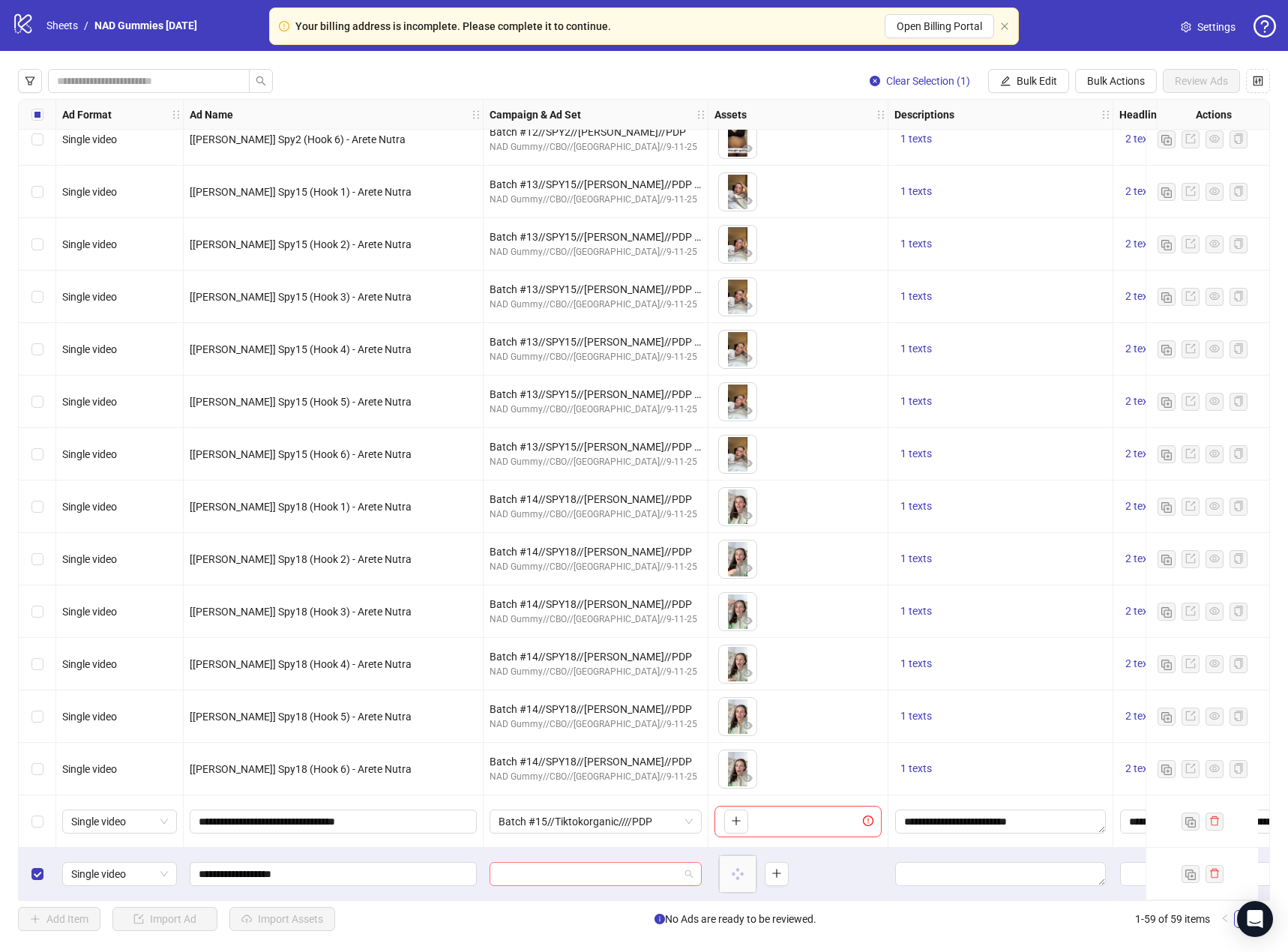
click at [692, 867] on span at bounding box center [596, 874] width 194 height 22
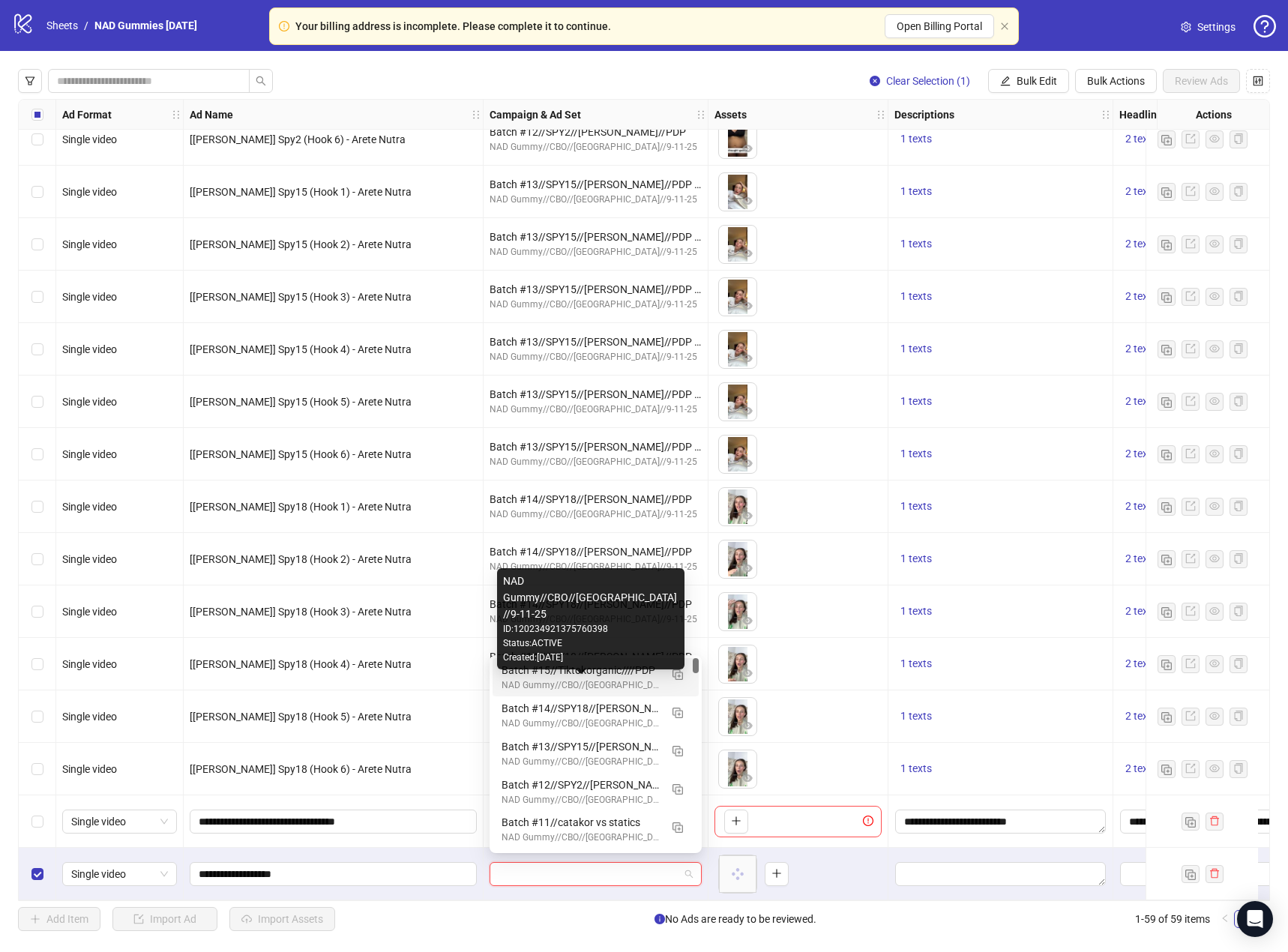
click at [604, 684] on div "NAD Gummy//CBO//[GEOGRAPHIC_DATA]//9-11-25" at bounding box center [581, 686] width 158 height 14
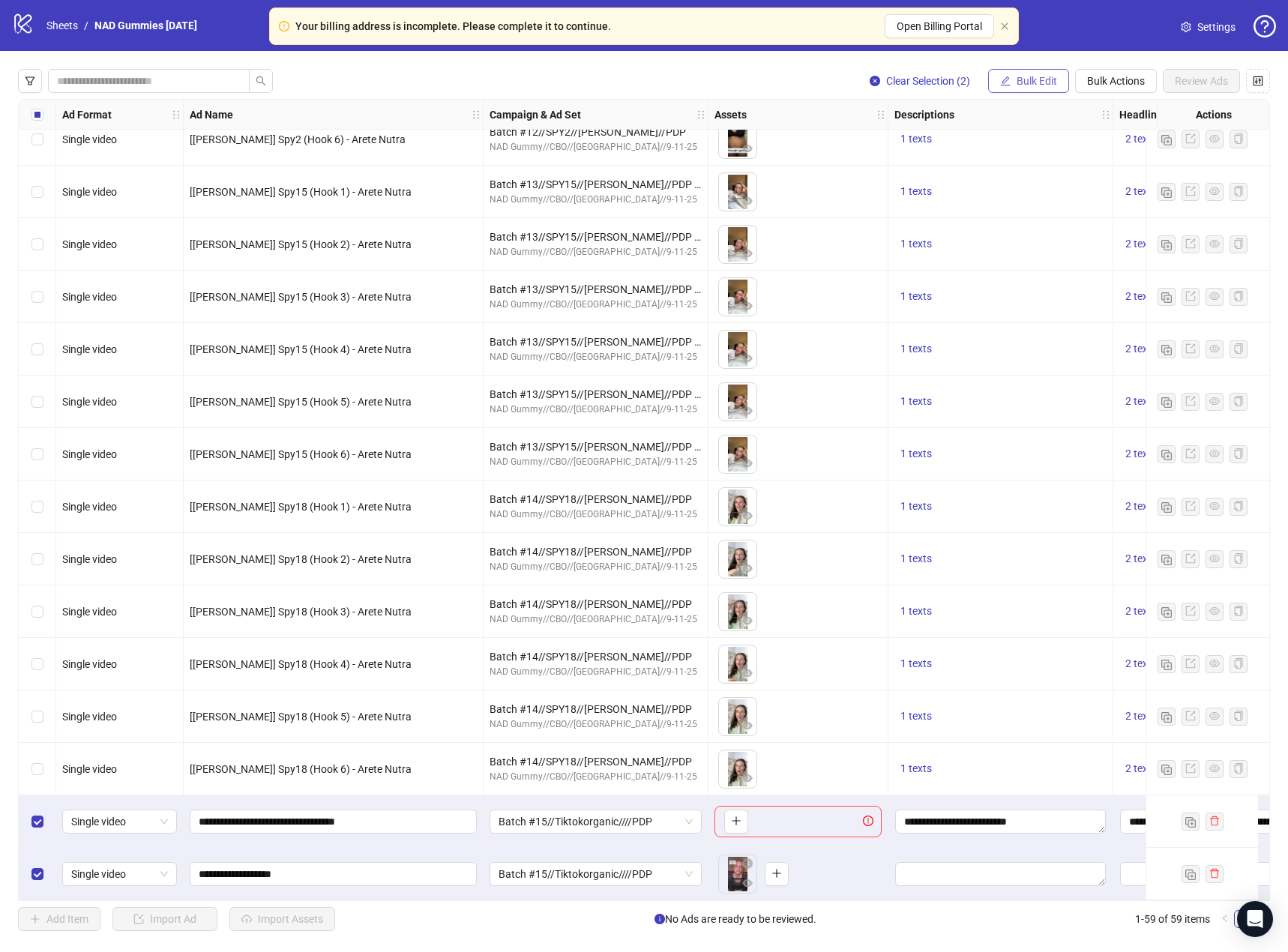
click at [1024, 76] on span "Bulk Edit" at bounding box center [1036, 80] width 40 height 12
click at [1037, 183] on span "Descriptions" at bounding box center [1043, 183] width 89 height 16
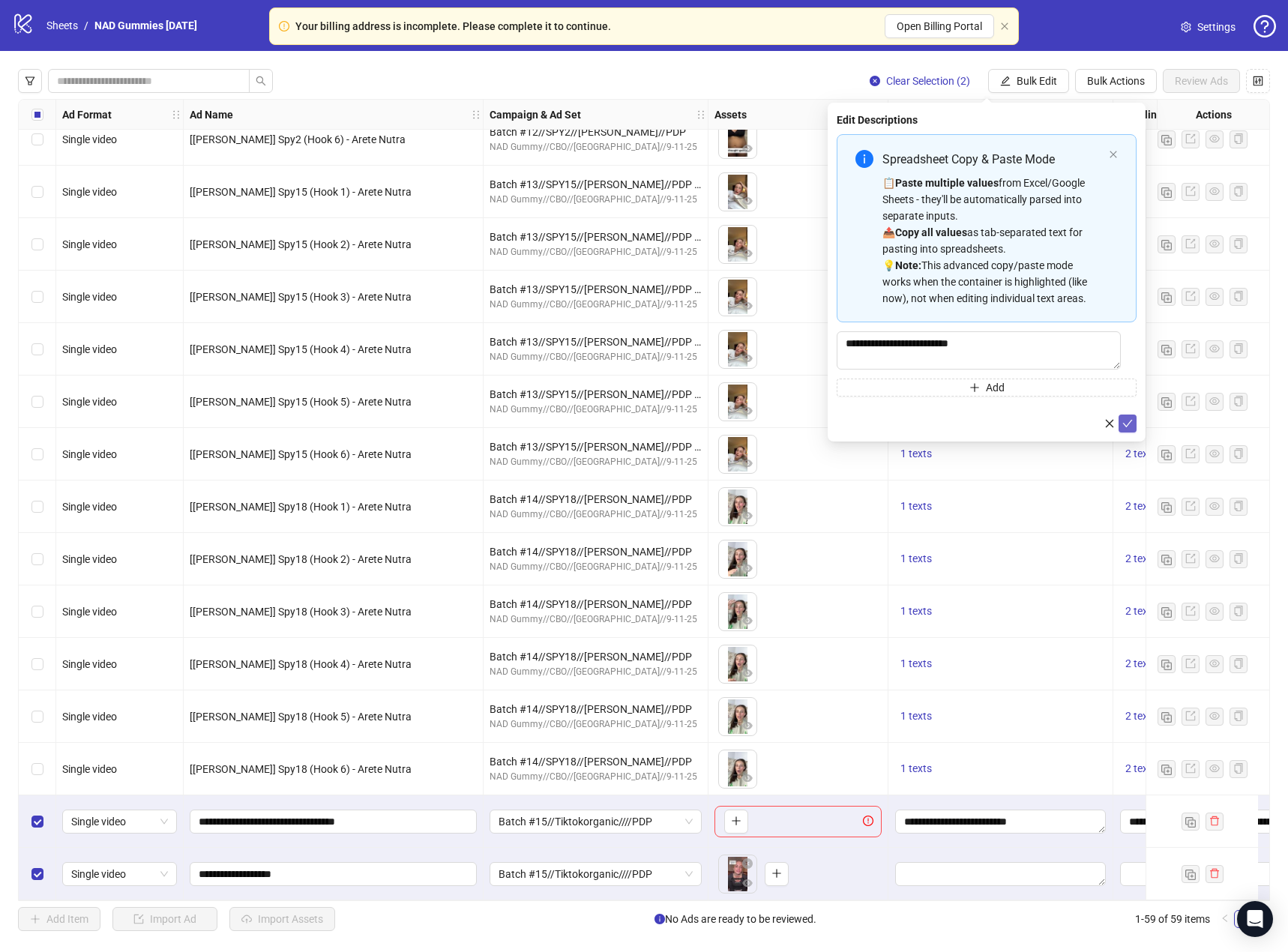
click at [1129, 423] on icon "check" at bounding box center [1128, 423] width 11 height 11
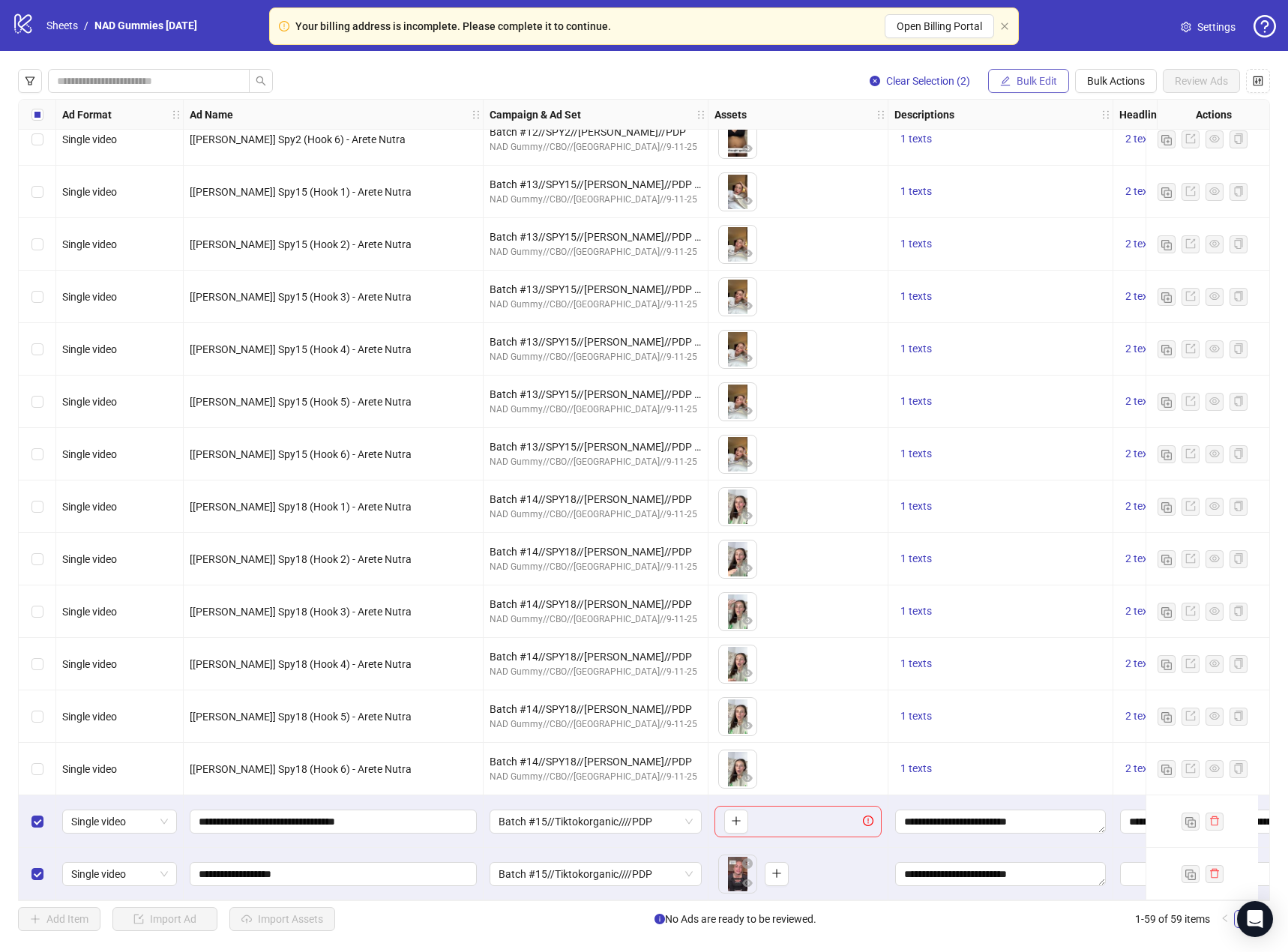
click at [1033, 87] on span "Bulk Edit" at bounding box center [1036, 80] width 40 height 12
click at [1033, 258] on span "Destination URL" at bounding box center [1043, 255] width 89 height 16
click at [1126, 182] on icon "check" at bounding box center [1128, 185] width 11 height 11
click at [1033, 86] on span "Bulk Edit" at bounding box center [1036, 80] width 40 height 12
click at [1036, 328] on span "Call to Action" at bounding box center [1043, 327] width 89 height 16
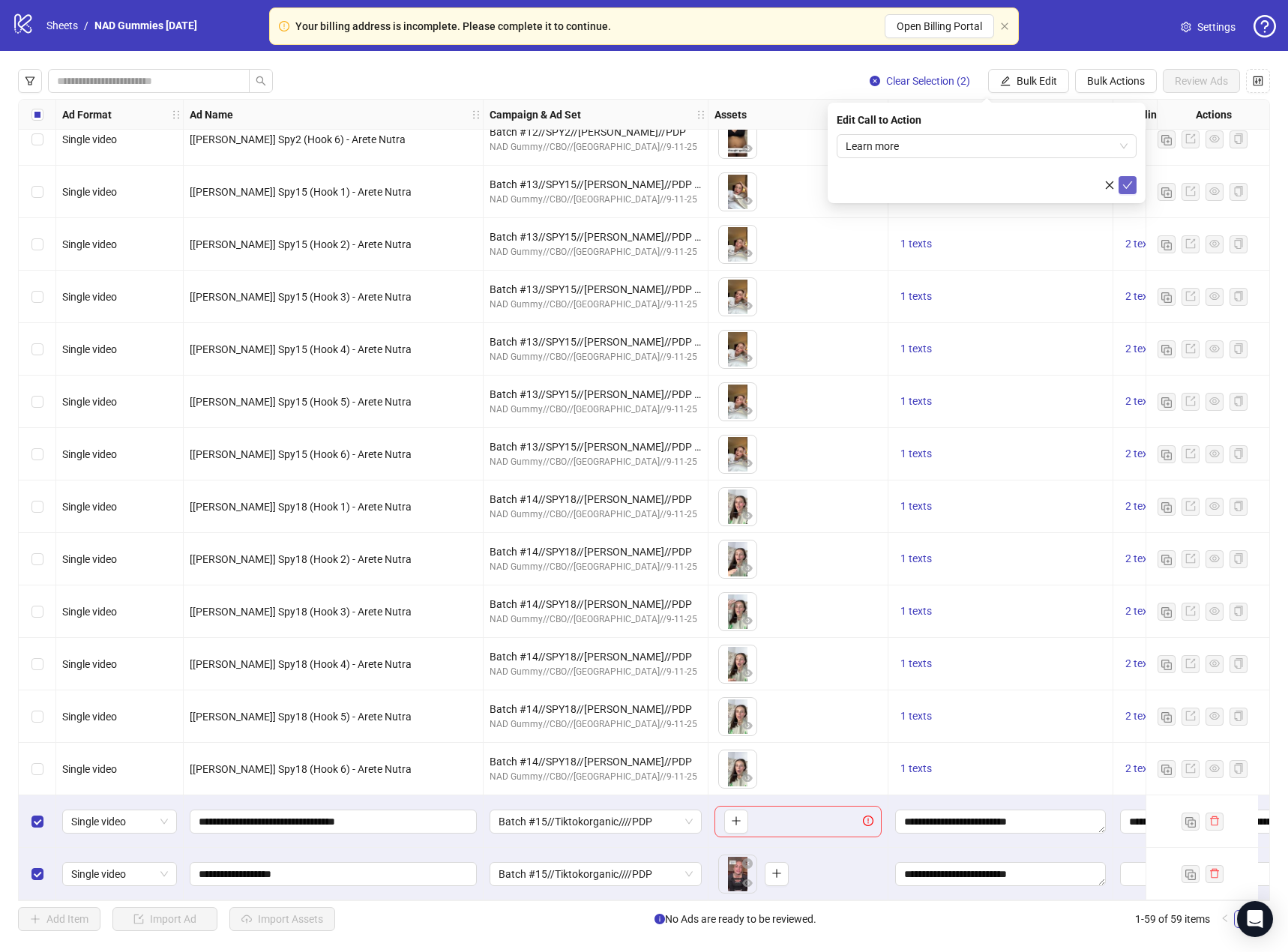
click at [1125, 182] on icon "check" at bounding box center [1128, 185] width 11 height 11
click at [1025, 83] on span "Bulk Edit" at bounding box center [1036, 80] width 40 height 12
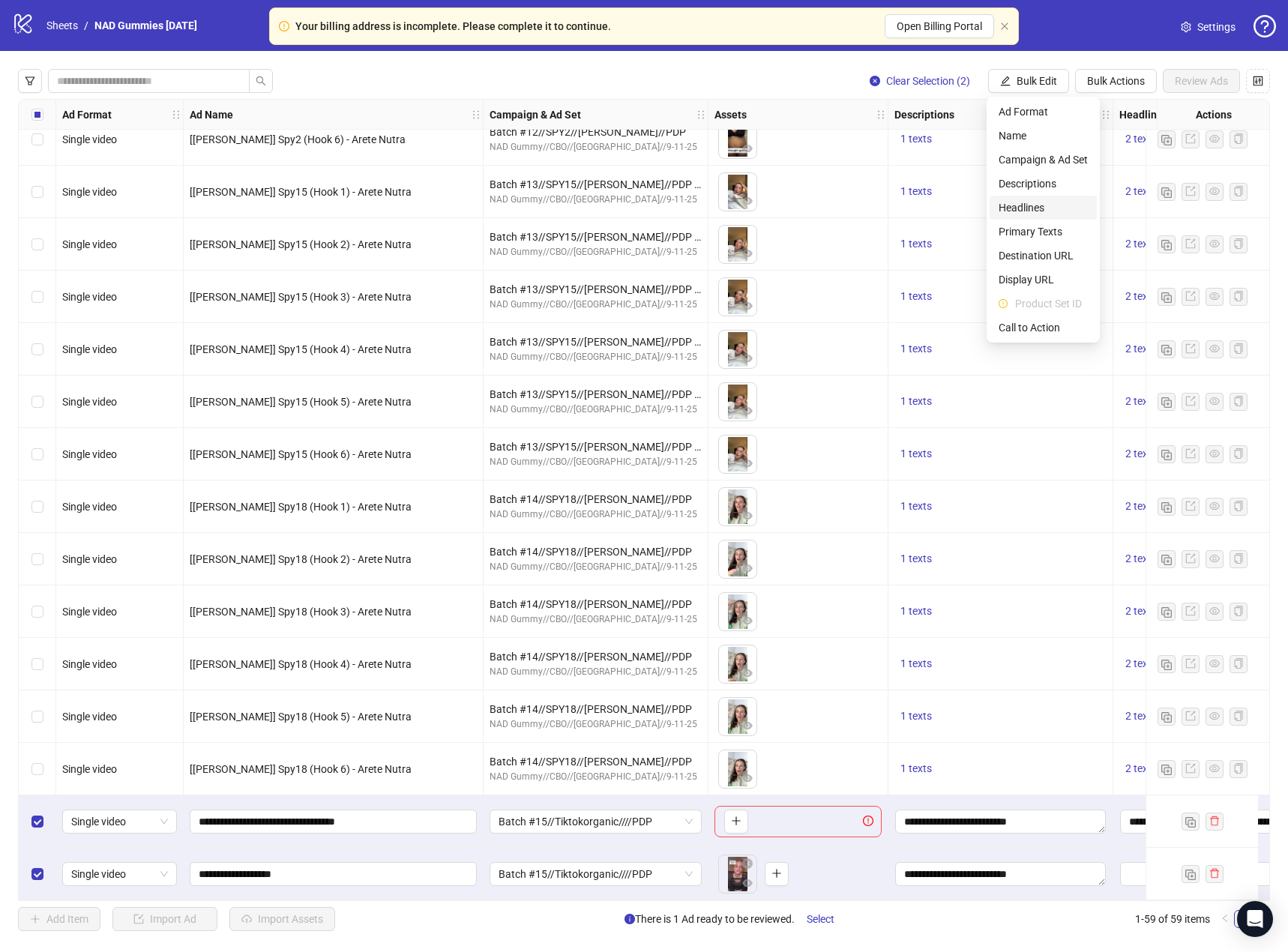
click at [1052, 210] on span "Headlines" at bounding box center [1043, 208] width 89 height 16
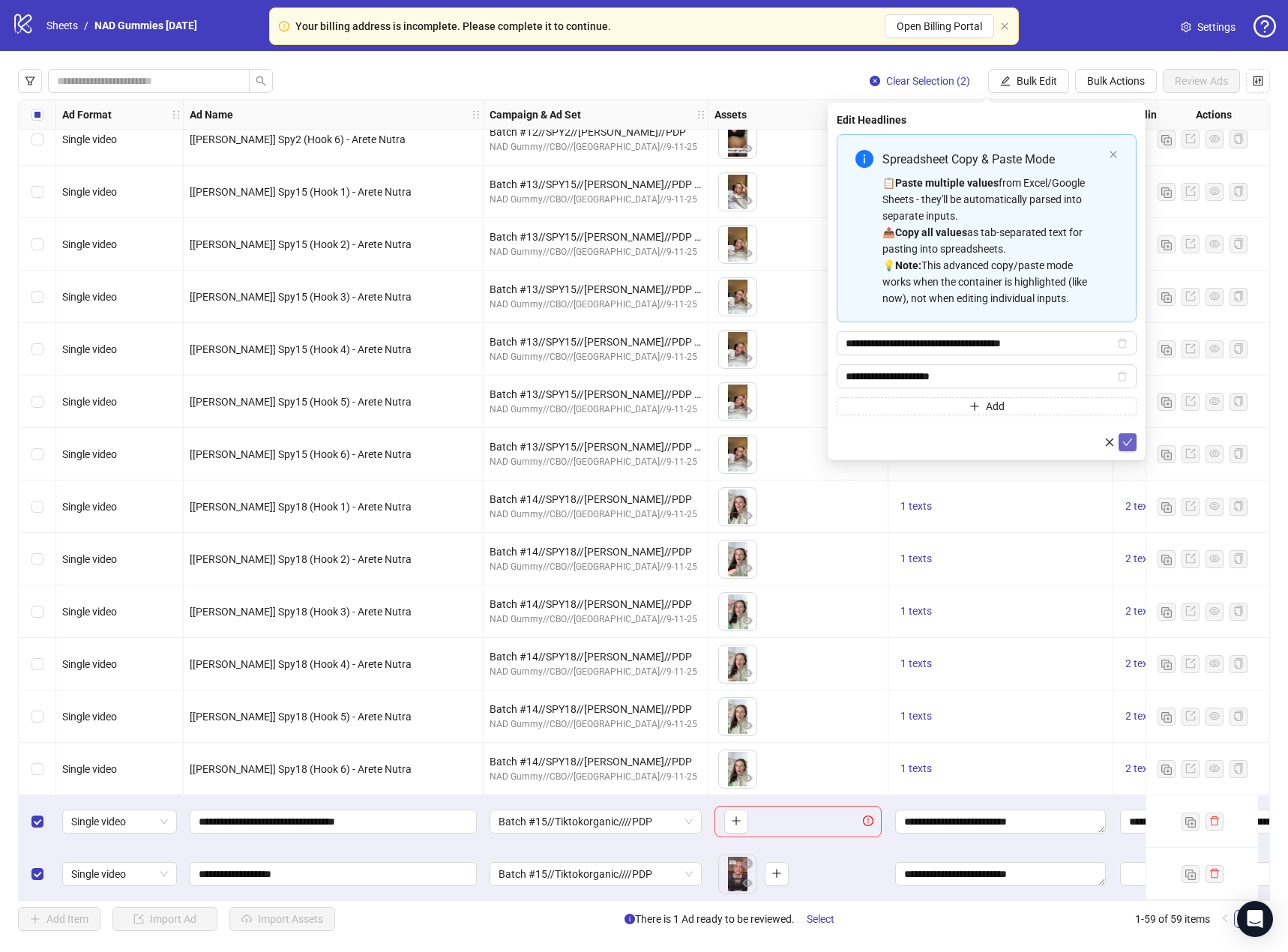
click at [1132, 443] on icon "check" at bounding box center [1128, 442] width 11 height 11
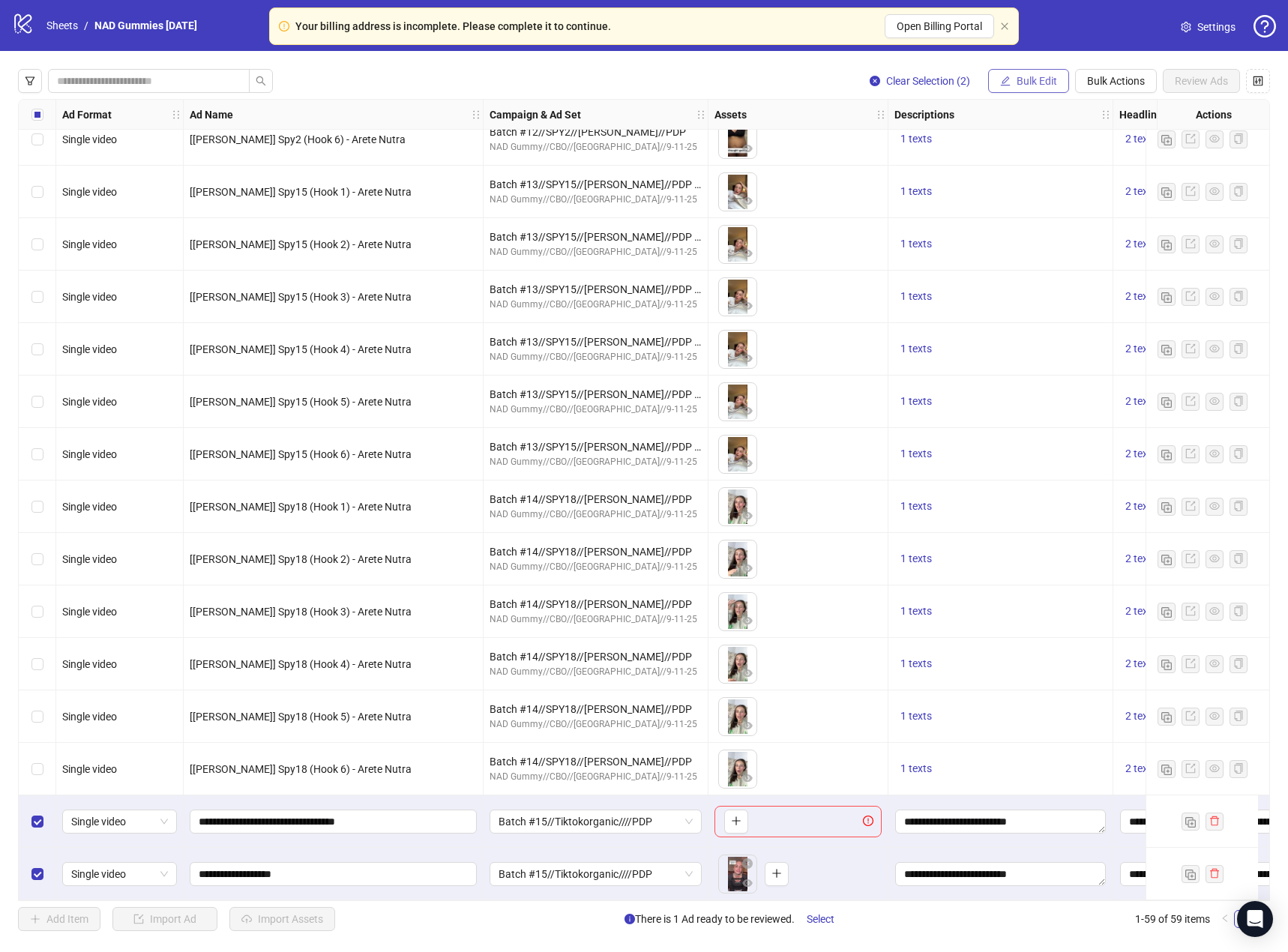
click at [1034, 78] on span "Bulk Edit" at bounding box center [1036, 80] width 40 height 12
click at [1042, 227] on span "Primary Texts" at bounding box center [1043, 232] width 89 height 16
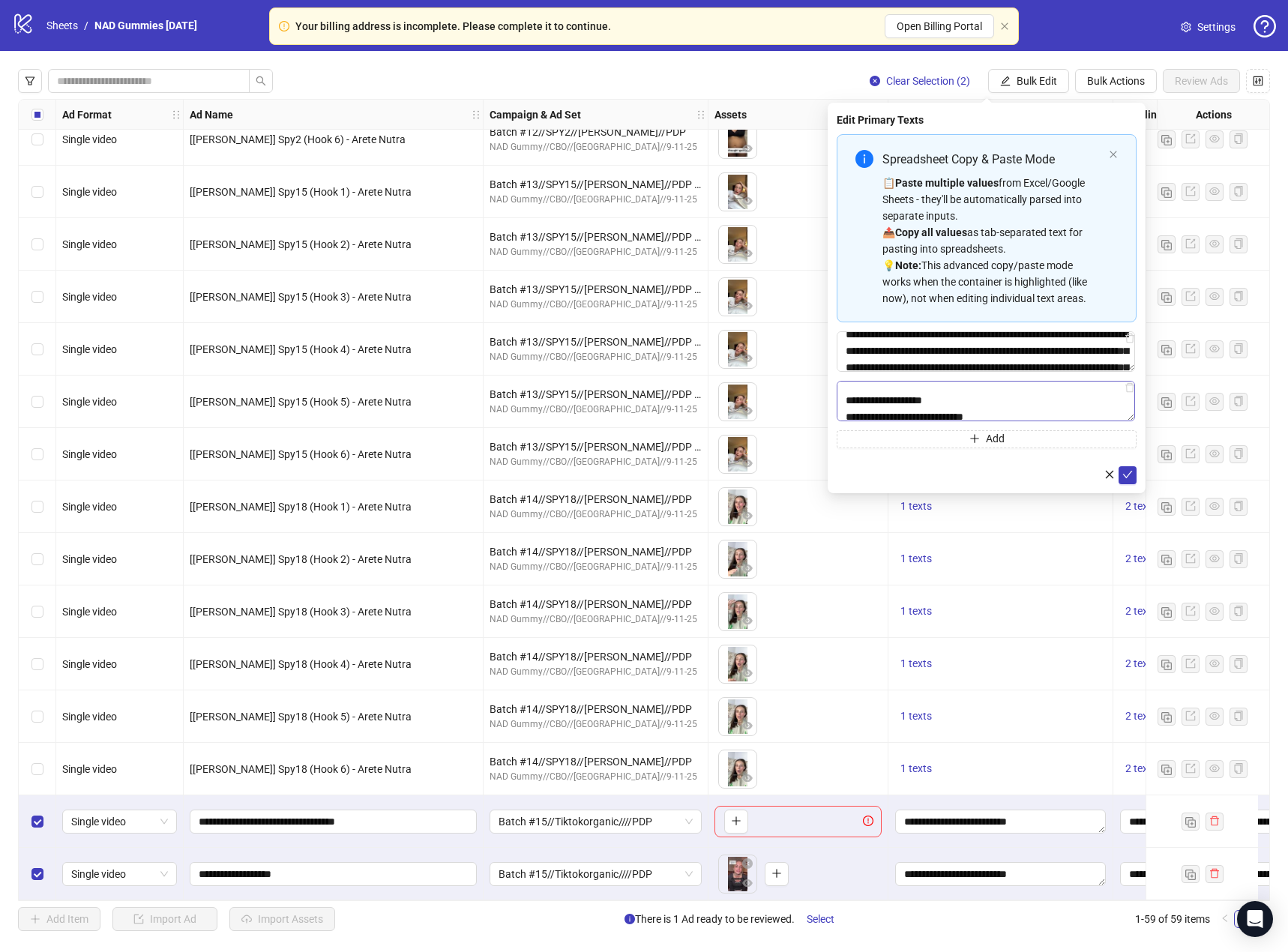
scroll to position [0, 0]
click at [973, 406] on textarea "Multi-text input container - paste or copy values" at bounding box center [986, 401] width 298 height 40
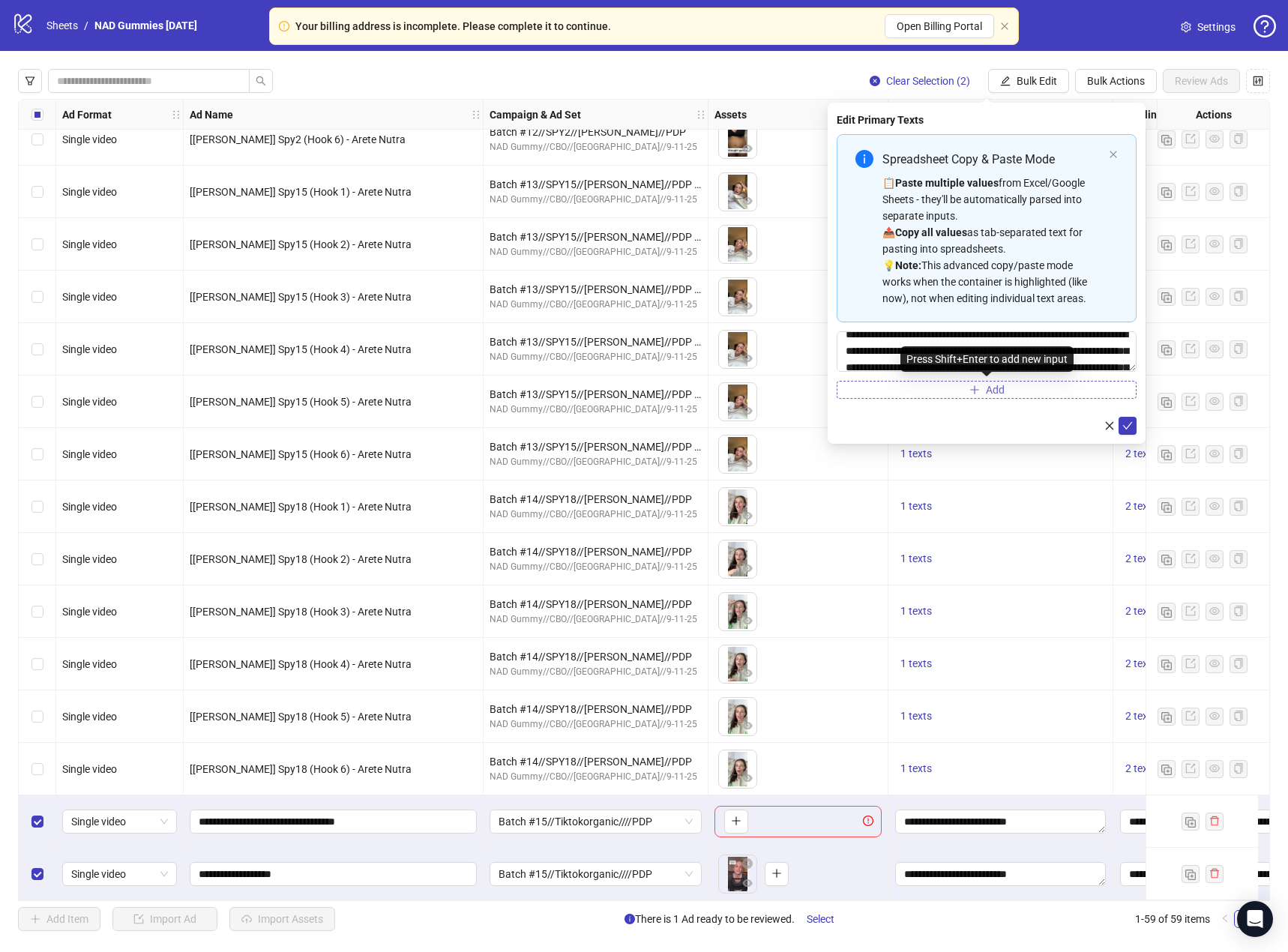
click at [924, 388] on button "Add" at bounding box center [987, 390] width 300 height 18
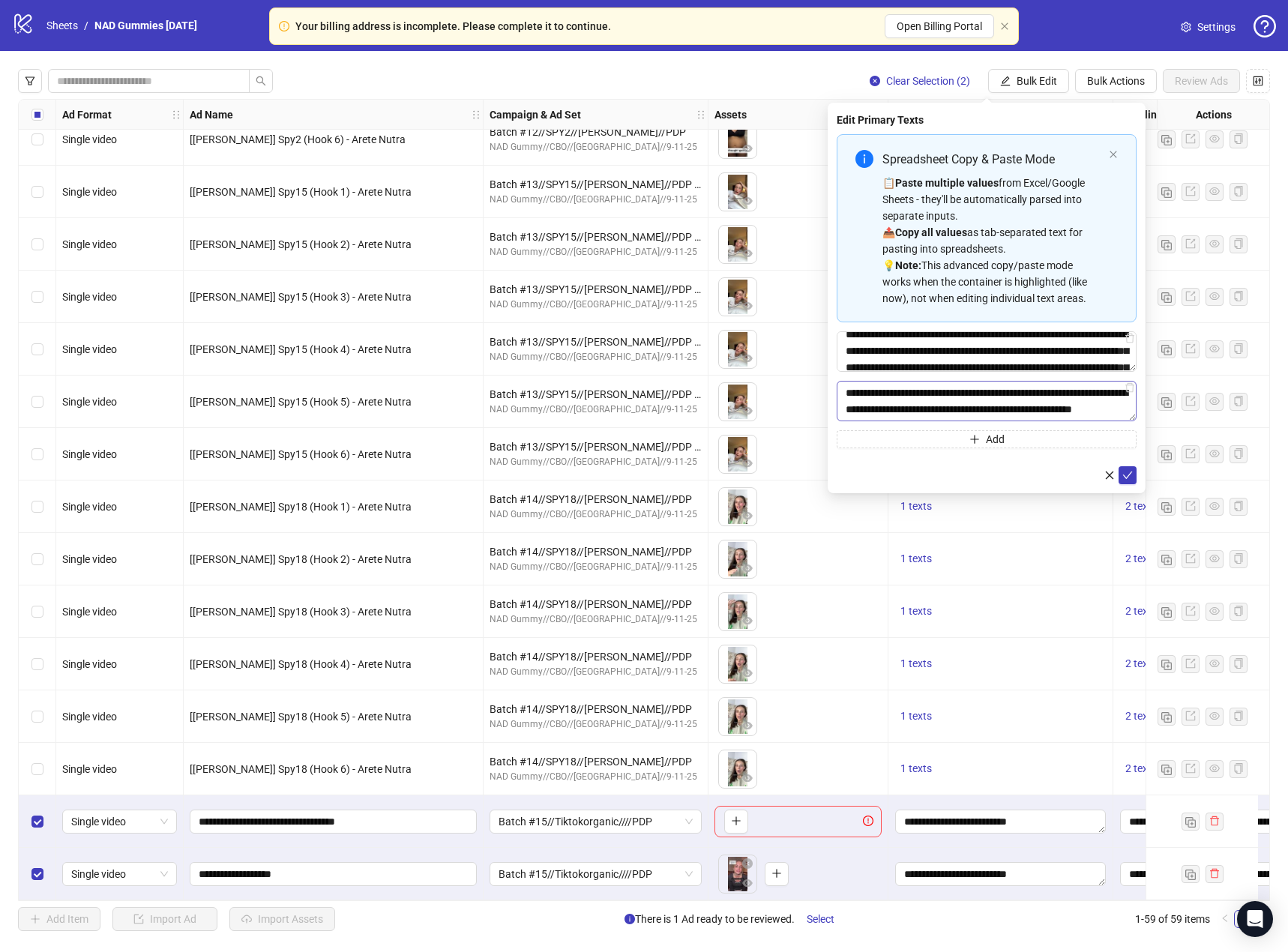
click at [847, 393] on textarea "**********" at bounding box center [987, 401] width 300 height 40
click at [928, 409] on textarea "**********" at bounding box center [987, 401] width 300 height 40
type textarea "**********"
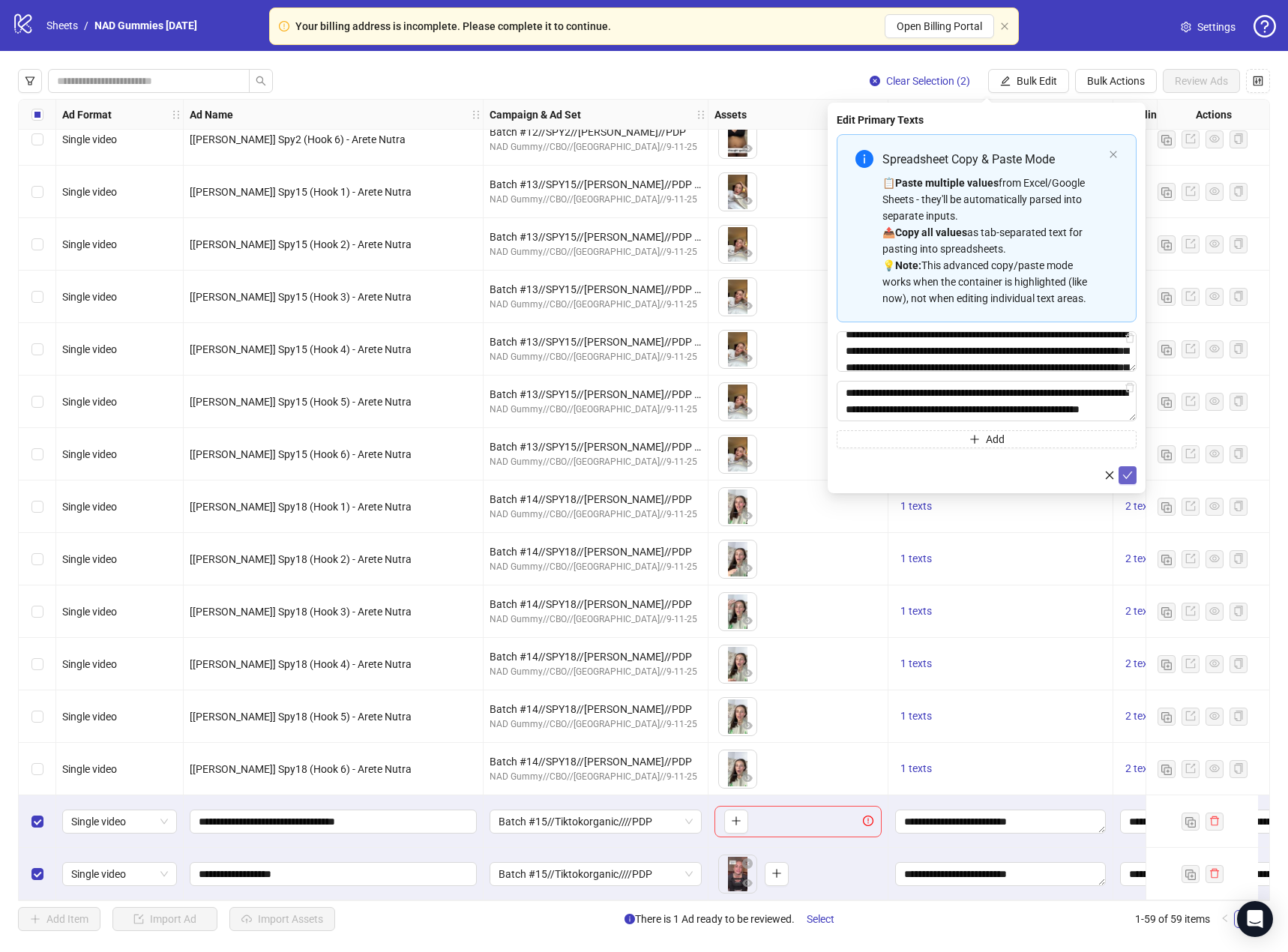
click at [1128, 472] on icon "check" at bounding box center [1128, 476] width 11 height 11
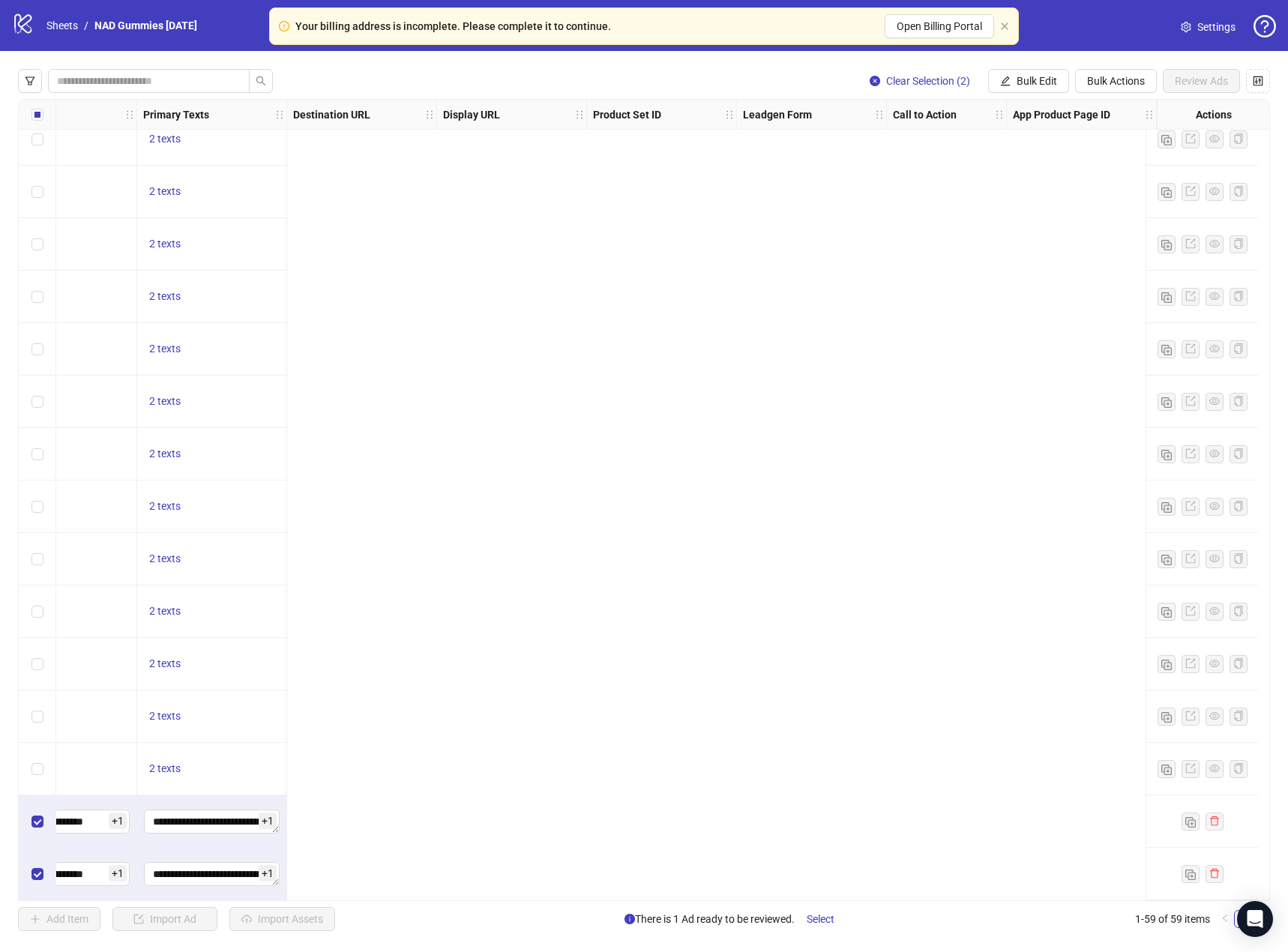
scroll to position [2332, 0]
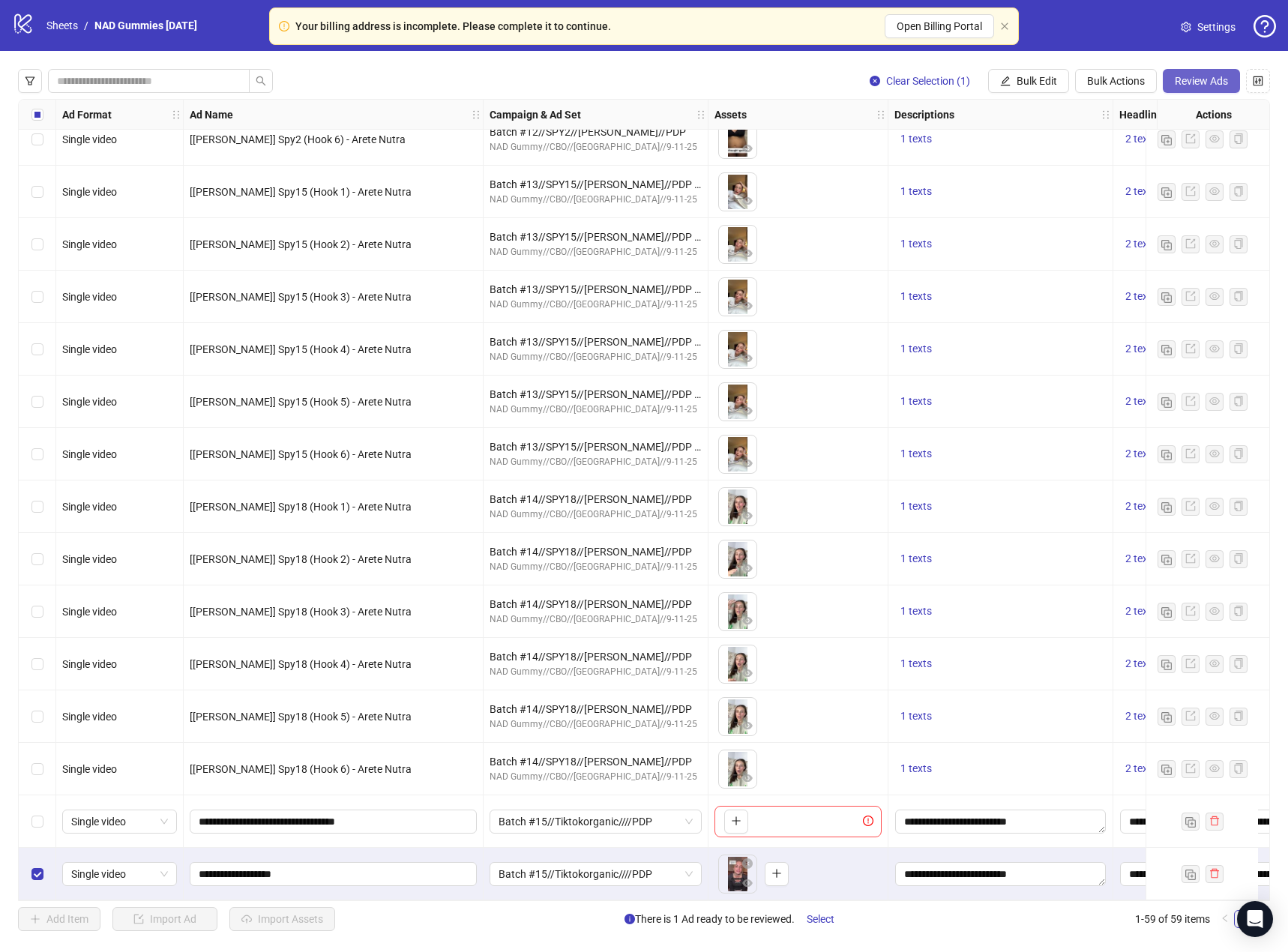
click at [1209, 79] on span "Review Ads" at bounding box center [1201, 80] width 53 height 12
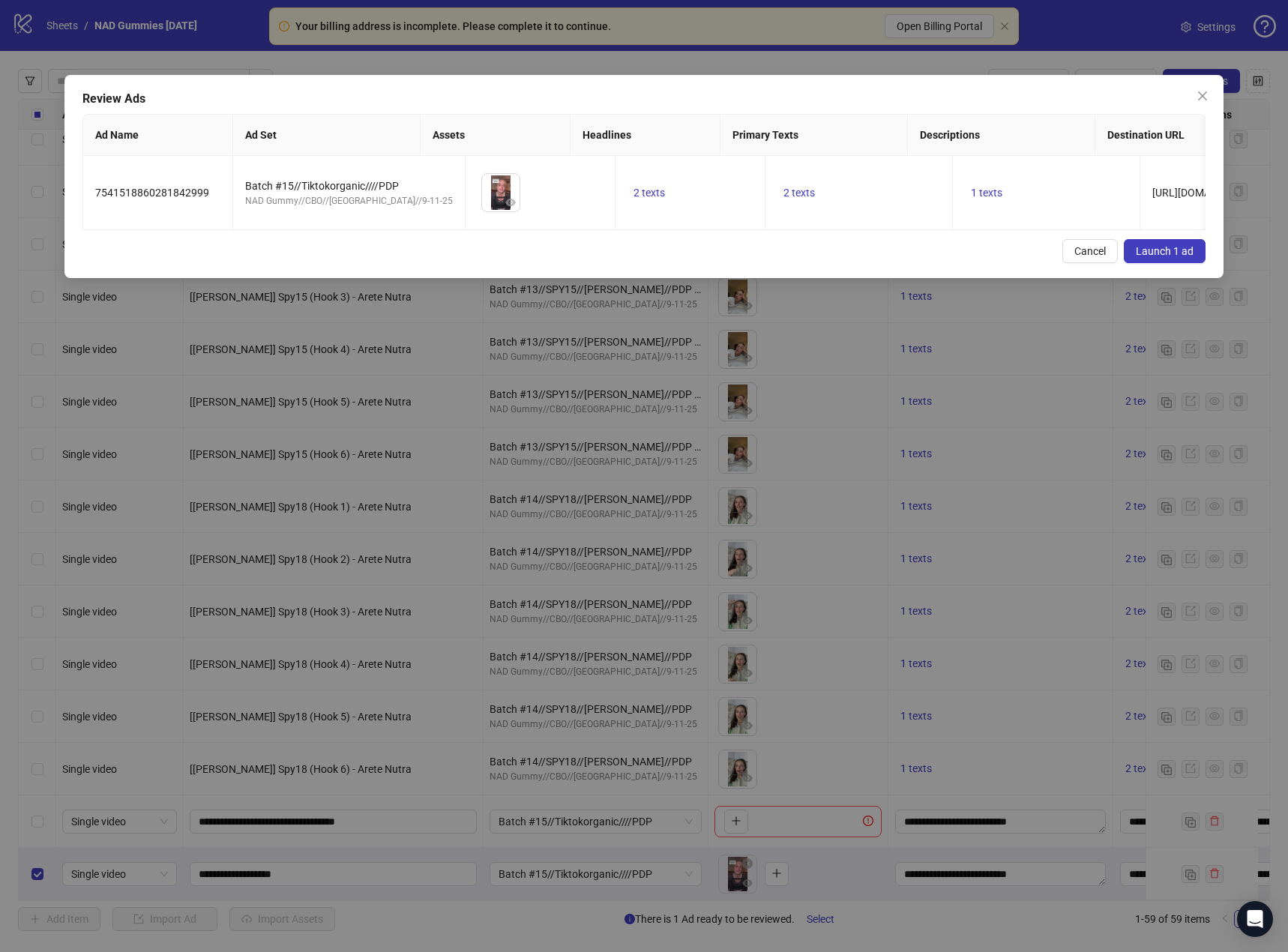
click at [1163, 257] on span "Launch 1 ad" at bounding box center [1165, 251] width 58 height 12
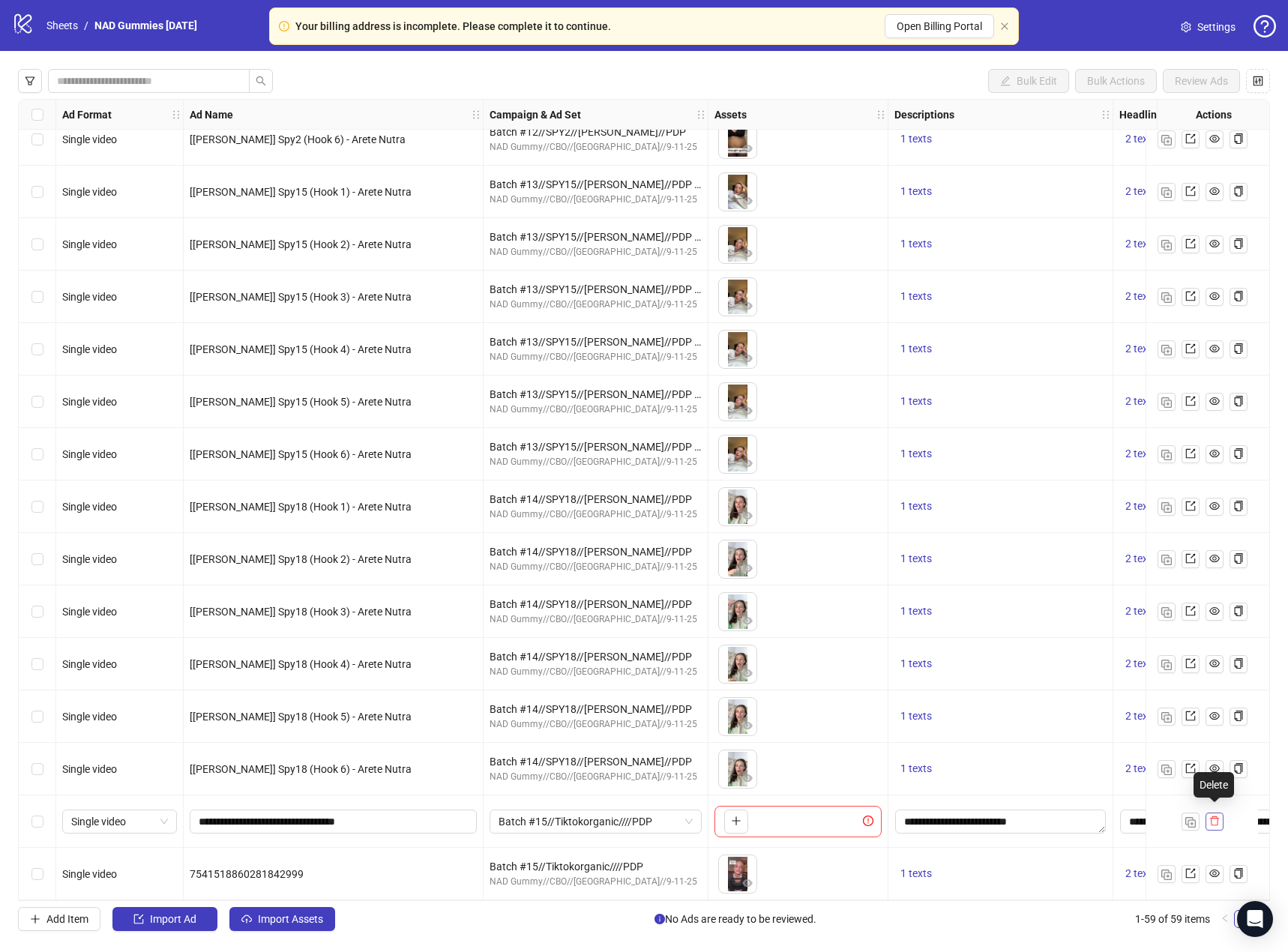
click at [1221, 819] on button "button" at bounding box center [1214, 822] width 18 height 18
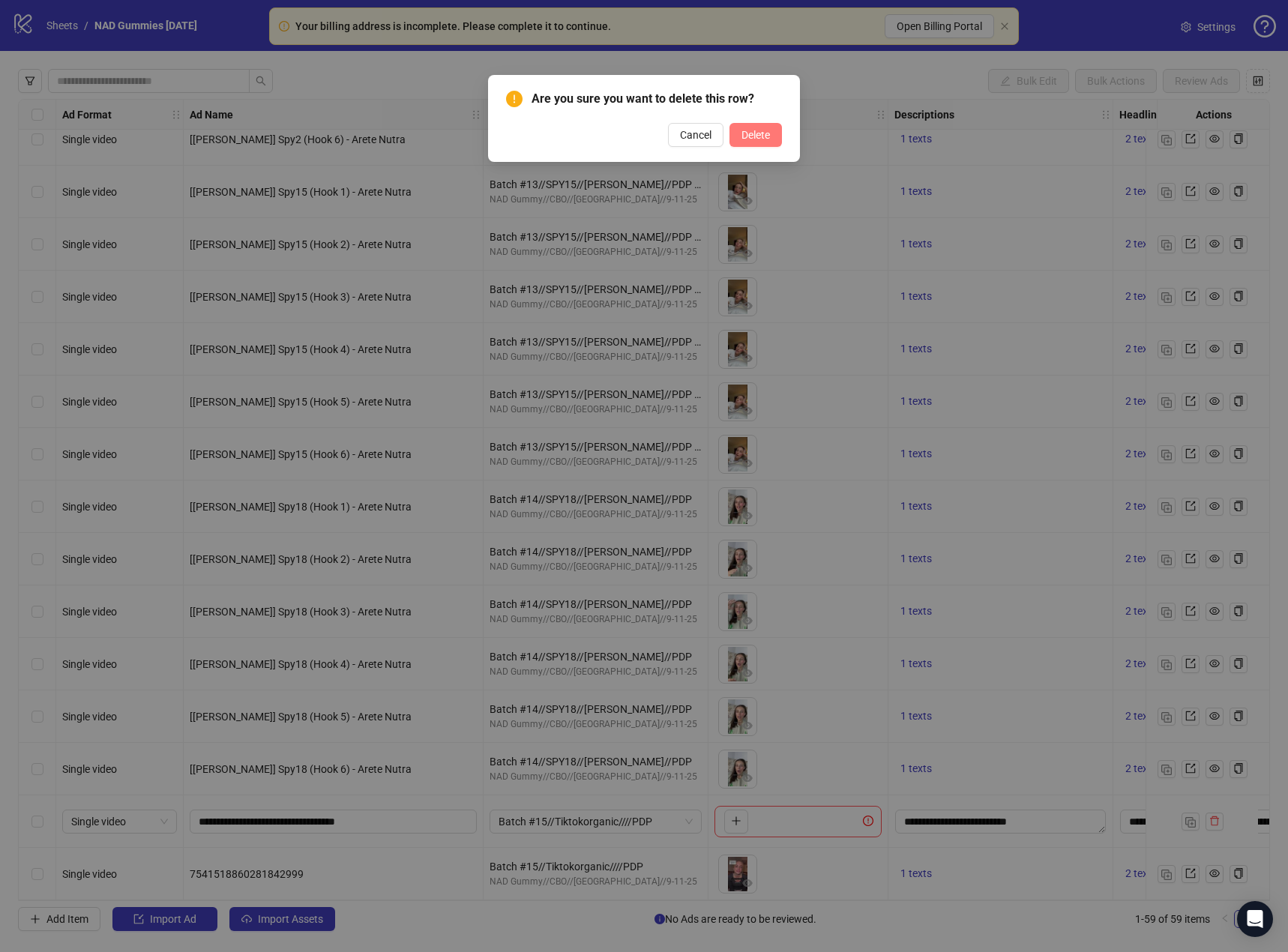
click at [751, 137] on span "Delete" at bounding box center [756, 134] width 29 height 12
